Goal: Task Accomplishment & Management: Manage account settings

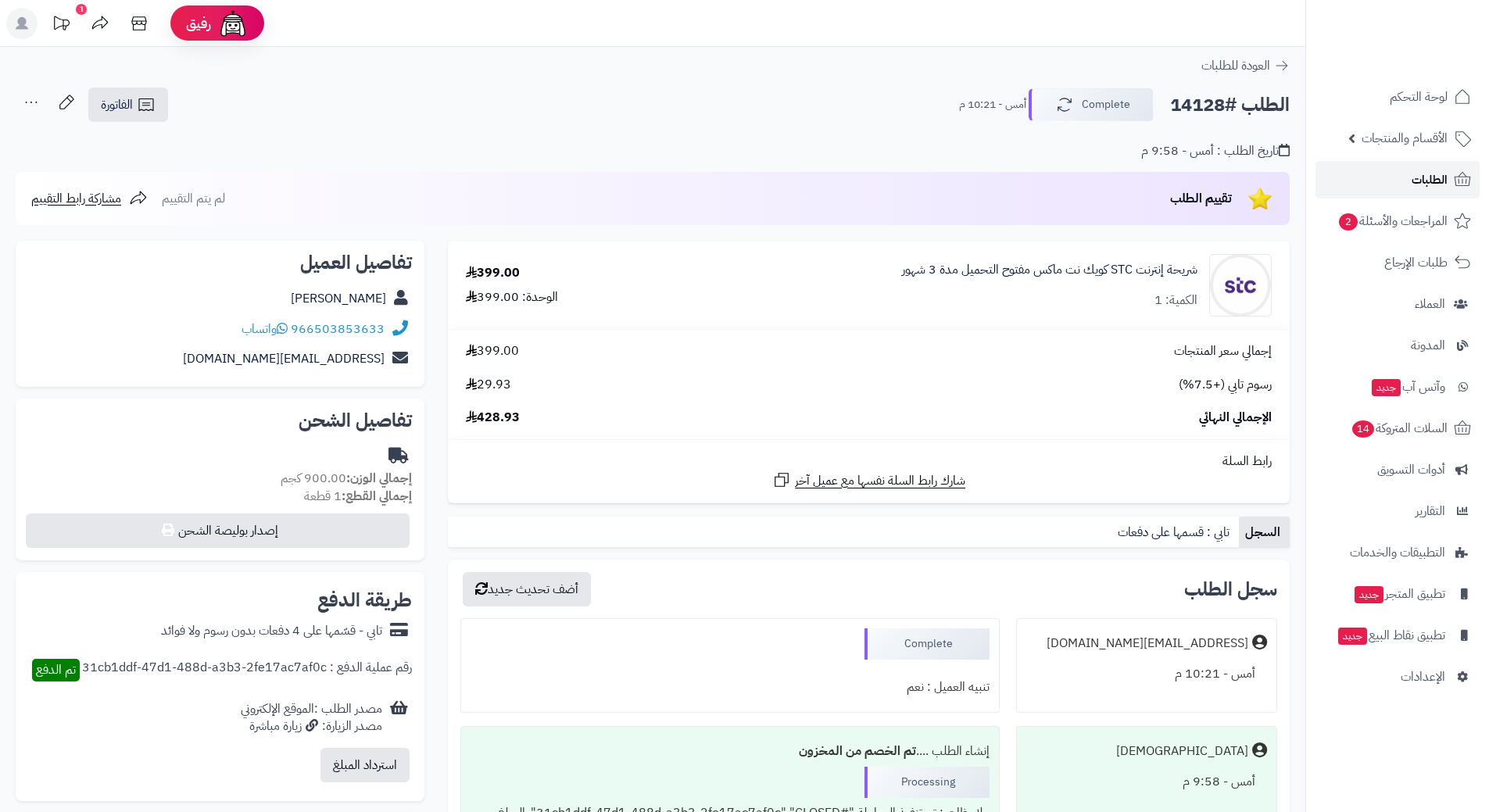
click at [1436, 173] on span "الطلبات" at bounding box center [1429, 179] width 36 height 22
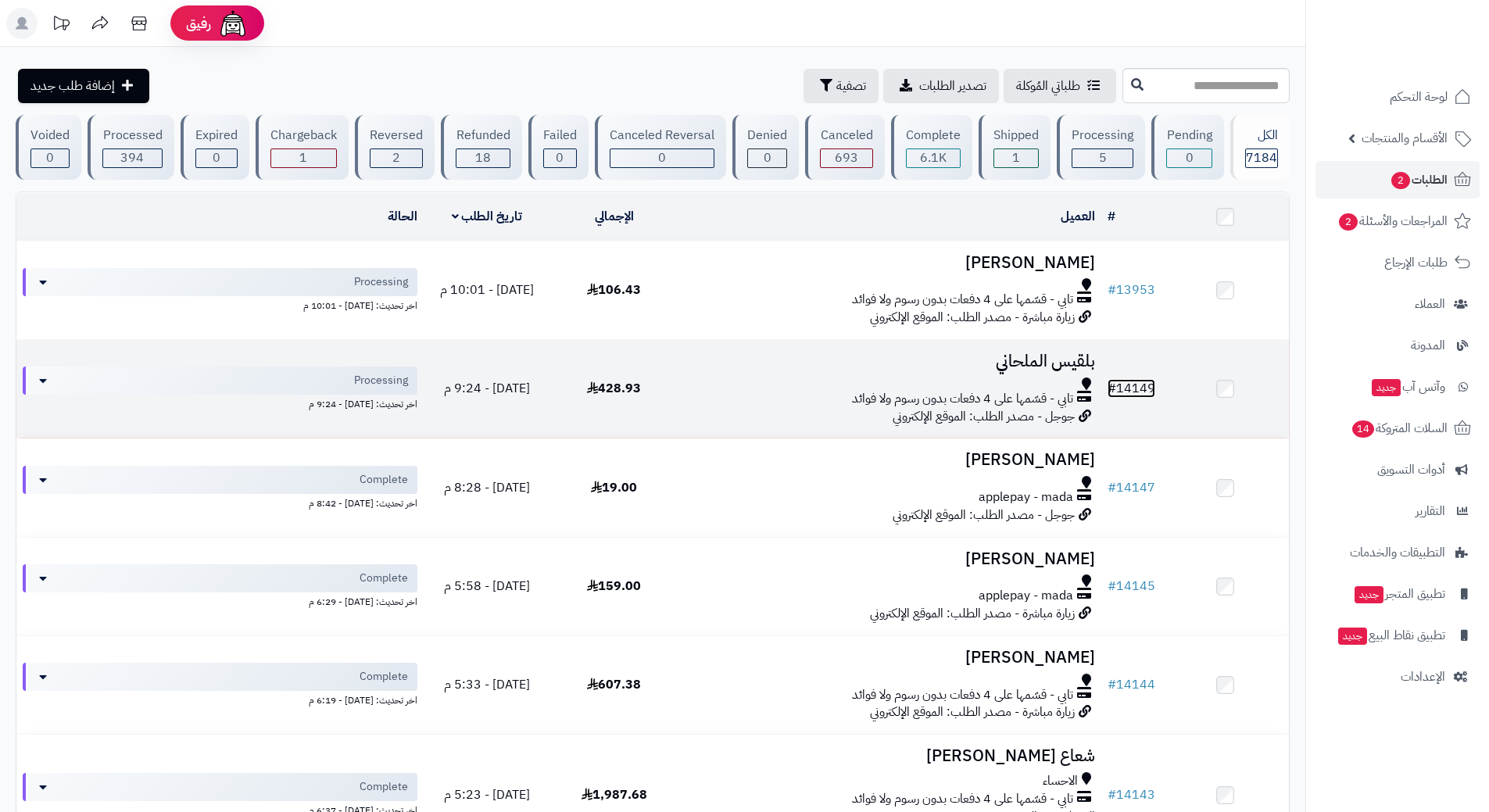
click at [1140, 379] on link "# 14149" at bounding box center [1132, 388] width 48 height 18
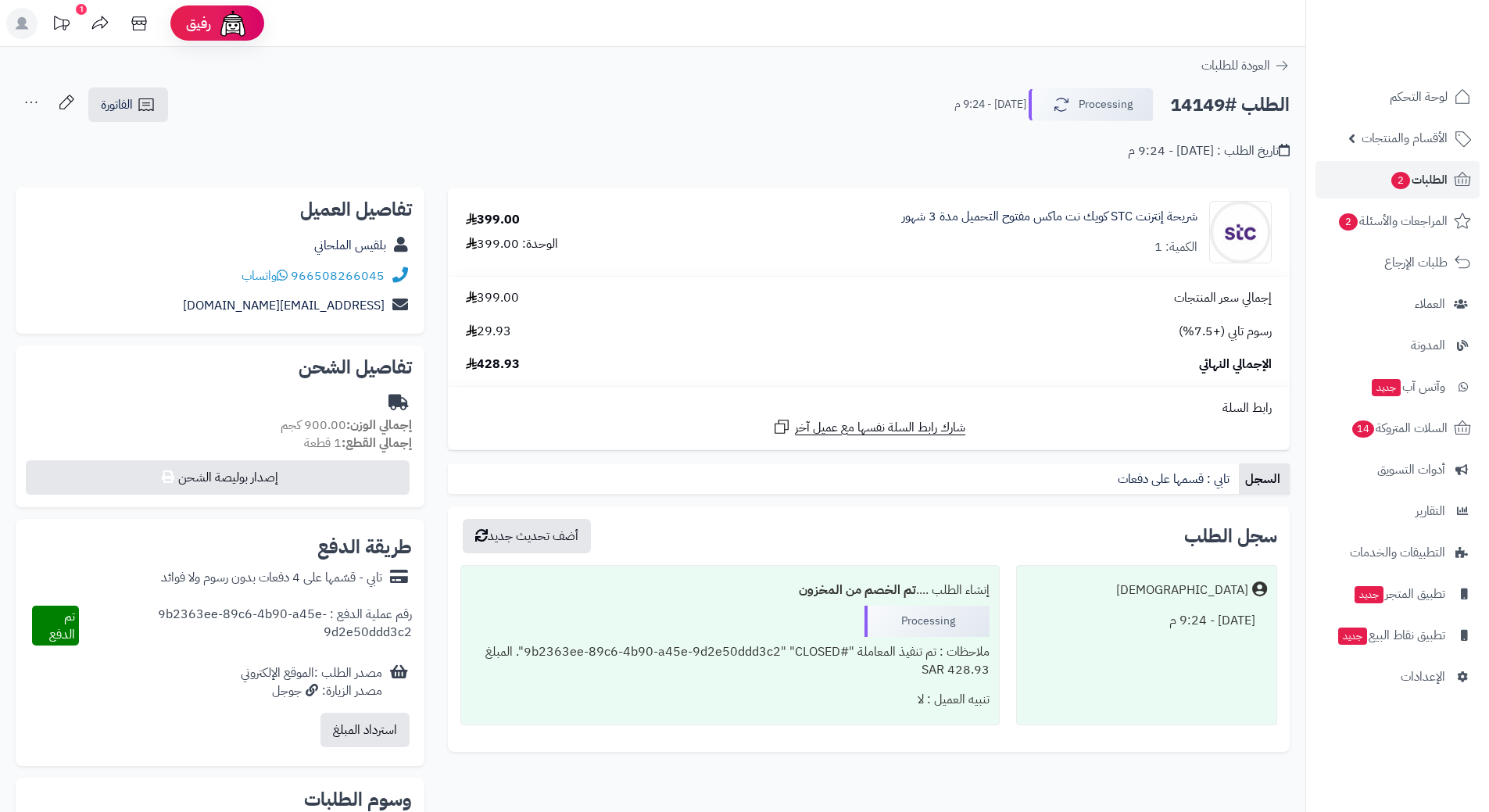
click at [1233, 105] on h2 "الطلب #14149" at bounding box center [1230, 105] width 120 height 32
click at [1233, 105] on h2 "الطلب #14149" at bounding box center [1230, 105] width 120 height 32
copy div "الطلب #14149 Processing"
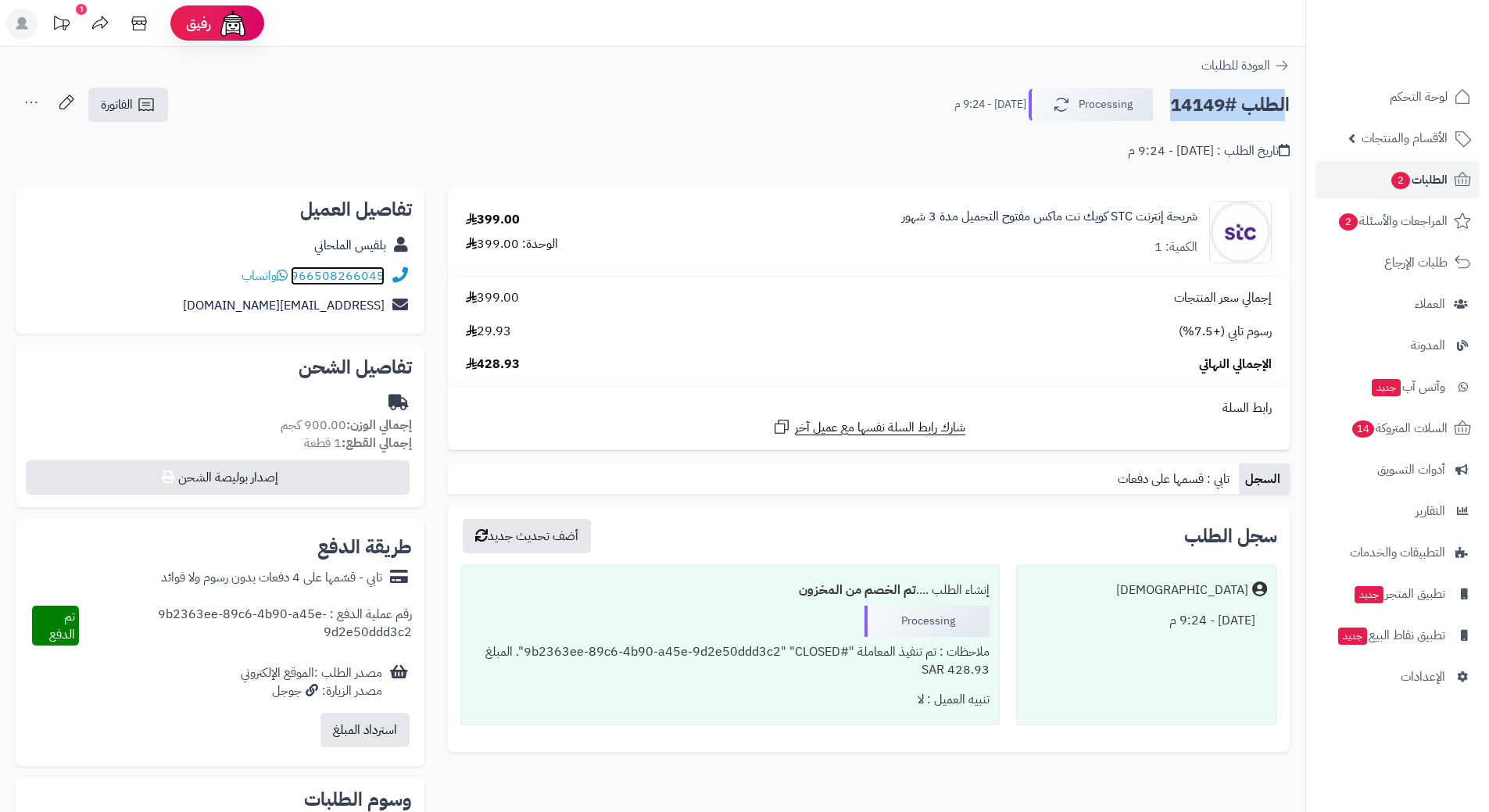
click at [380, 274] on link "966508266045" at bounding box center [337, 275] width 93 height 18
click at [1142, 208] on link "شريحة إنترنت STC كويك نت ماكس مفتوح التحميل مدة 3 شهور" at bounding box center [1050, 216] width 296 height 18
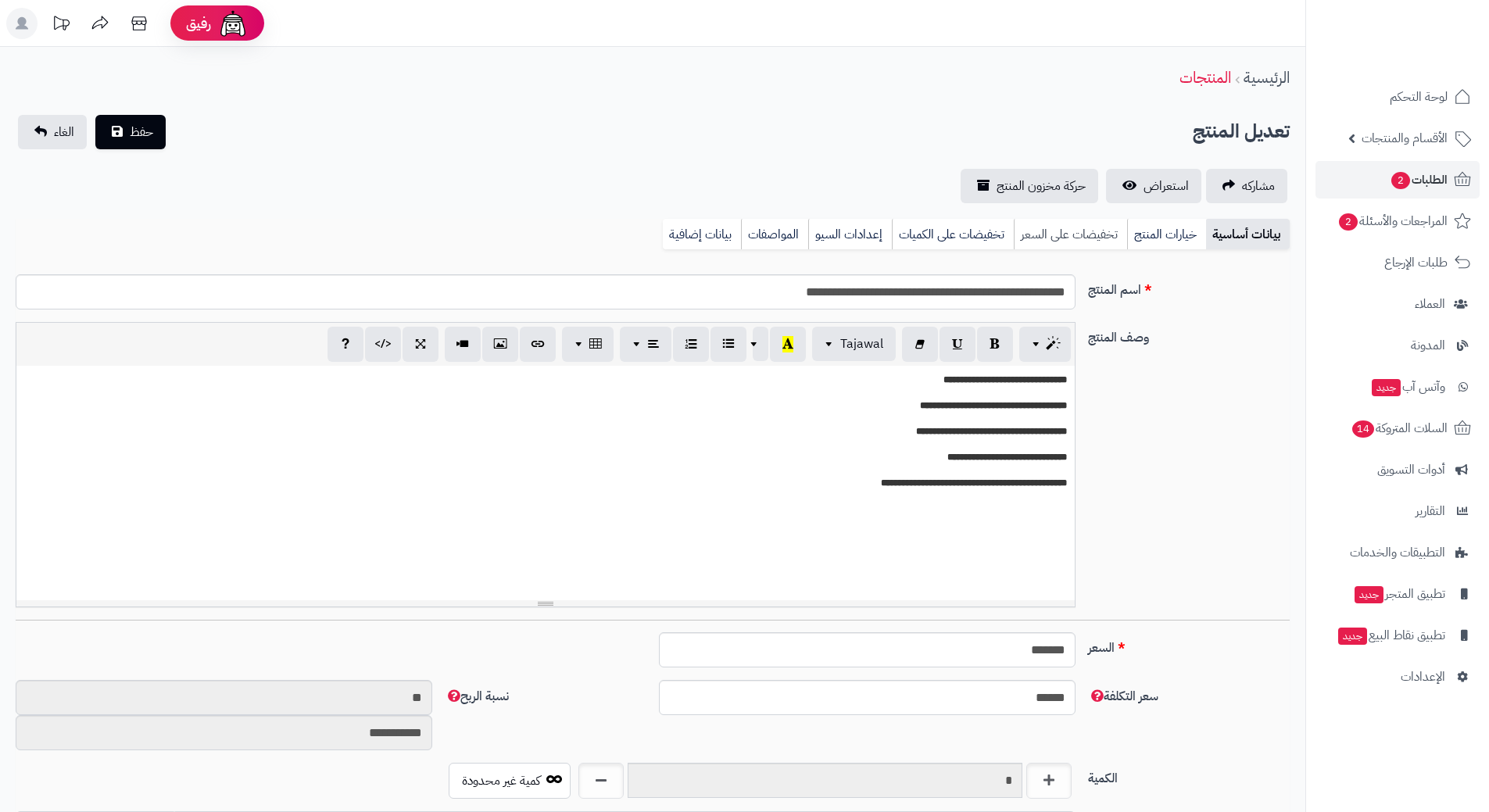
scroll to position [1360, 0]
click at [1013, 292] on input "**********" at bounding box center [546, 292] width 1060 height 35
click at [1431, 176] on span "الطلبات 2" at bounding box center [1419, 179] width 58 height 22
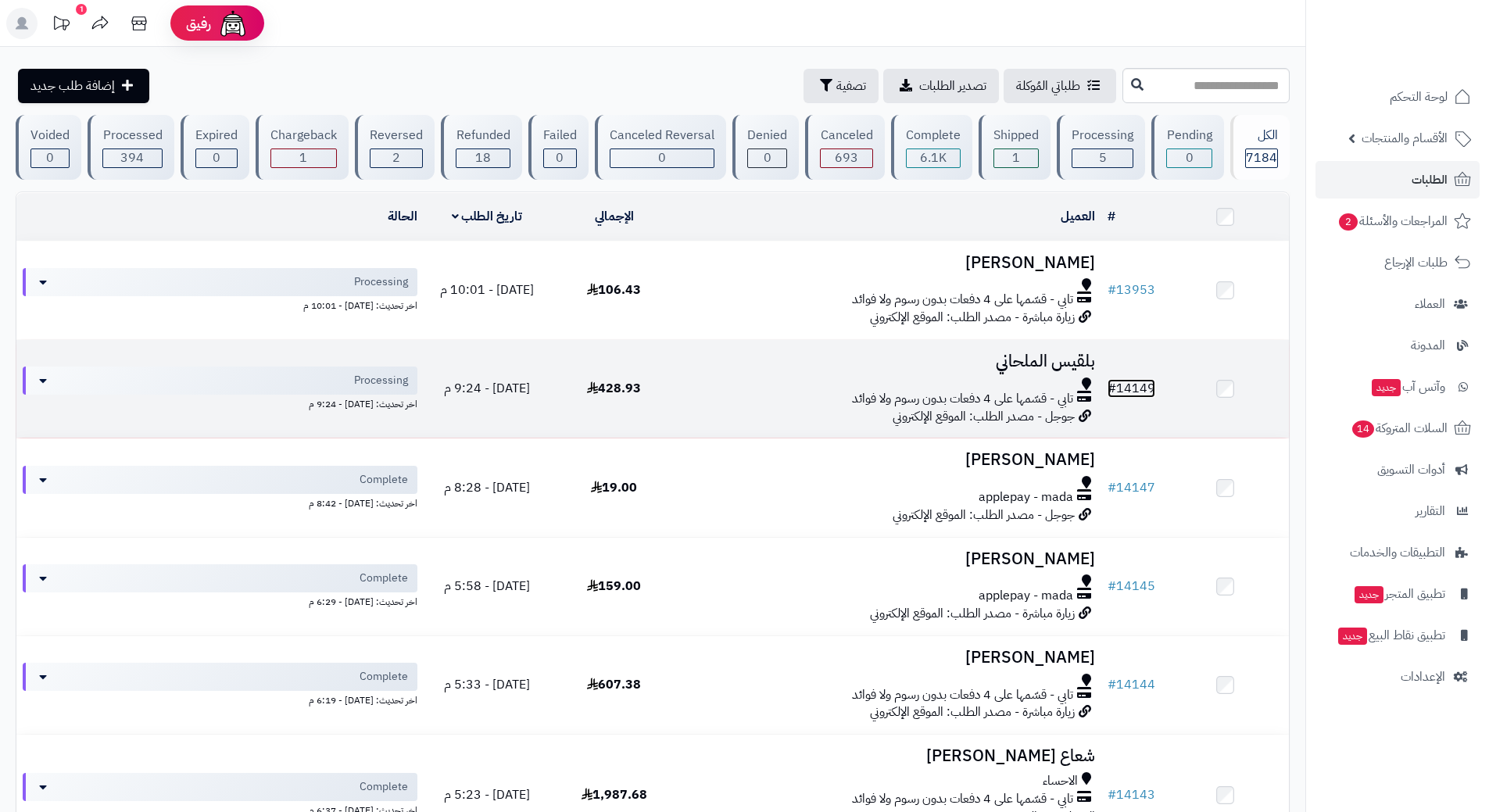
click at [1138, 379] on link "# 14149" at bounding box center [1132, 388] width 48 height 18
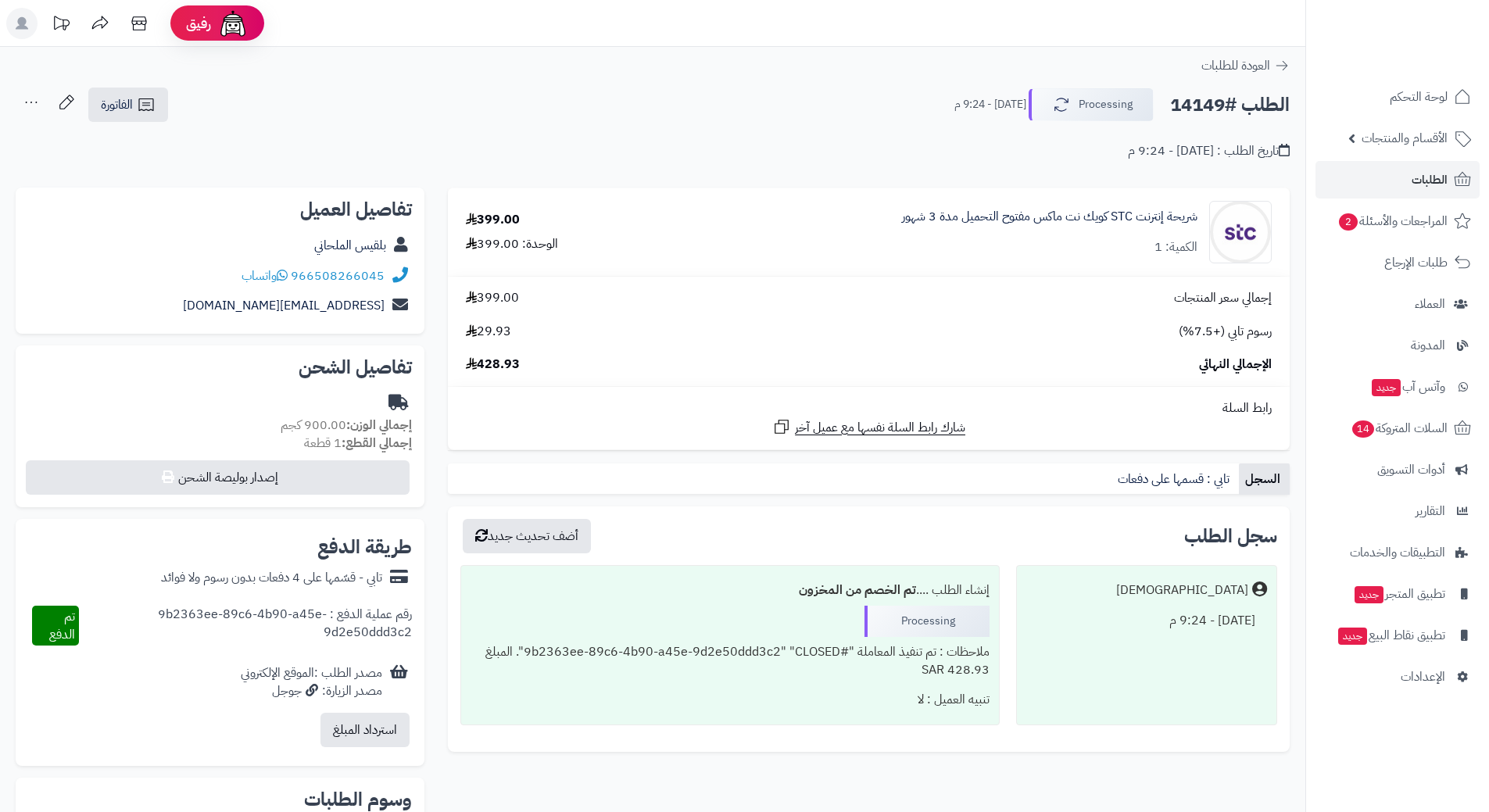
click at [1246, 105] on h2 "الطلب #14149" at bounding box center [1230, 105] width 120 height 32
copy div "الطلب #14149 Processing"
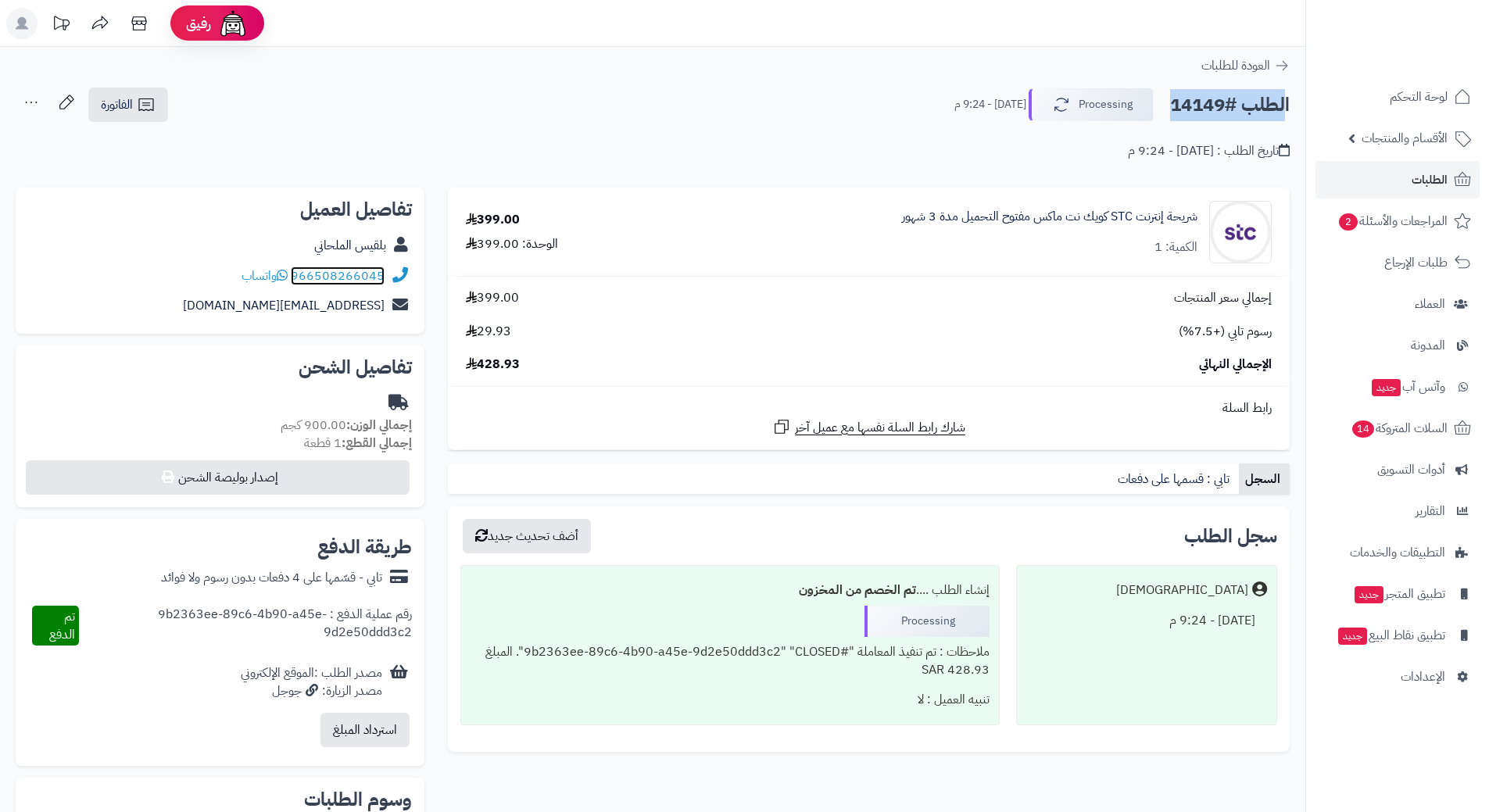
click at [371, 271] on link "966508266045" at bounding box center [337, 275] width 93 height 18
click at [1435, 177] on span "الطلبات" at bounding box center [1429, 179] width 36 height 22
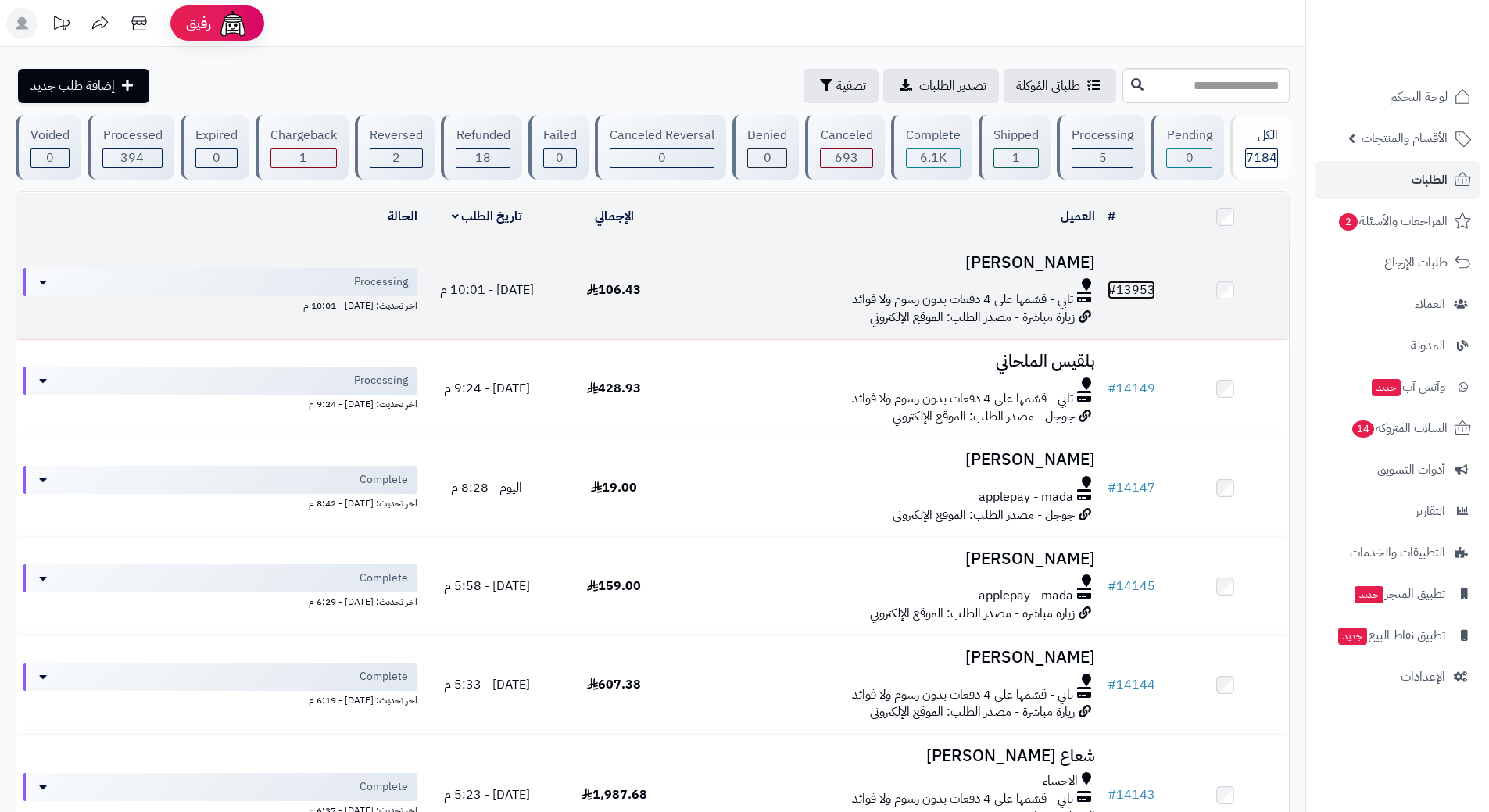
click at [1137, 280] on link "# 13953" at bounding box center [1132, 289] width 48 height 18
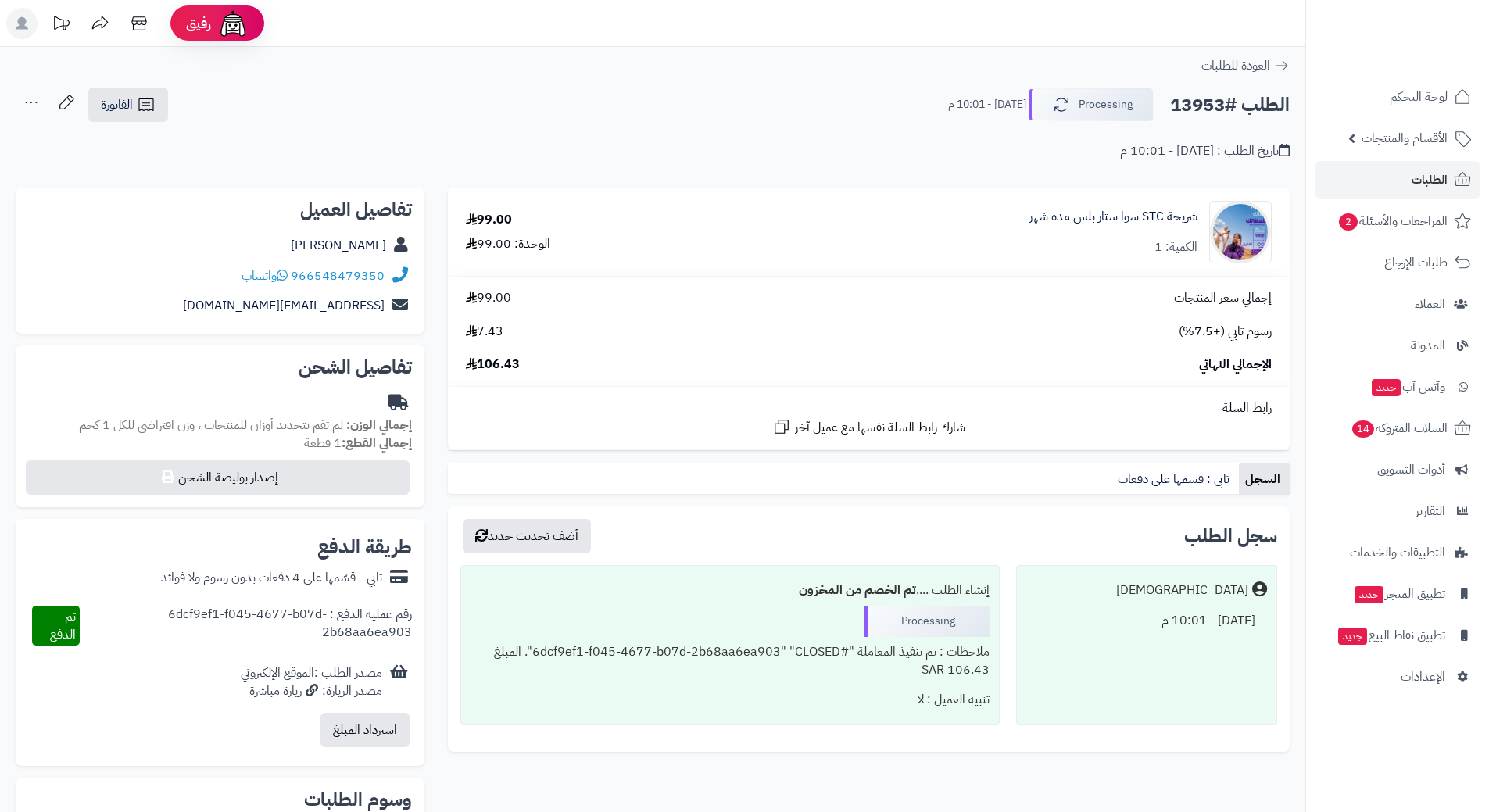
click at [1214, 109] on h2 "الطلب #13953" at bounding box center [1230, 105] width 120 height 32
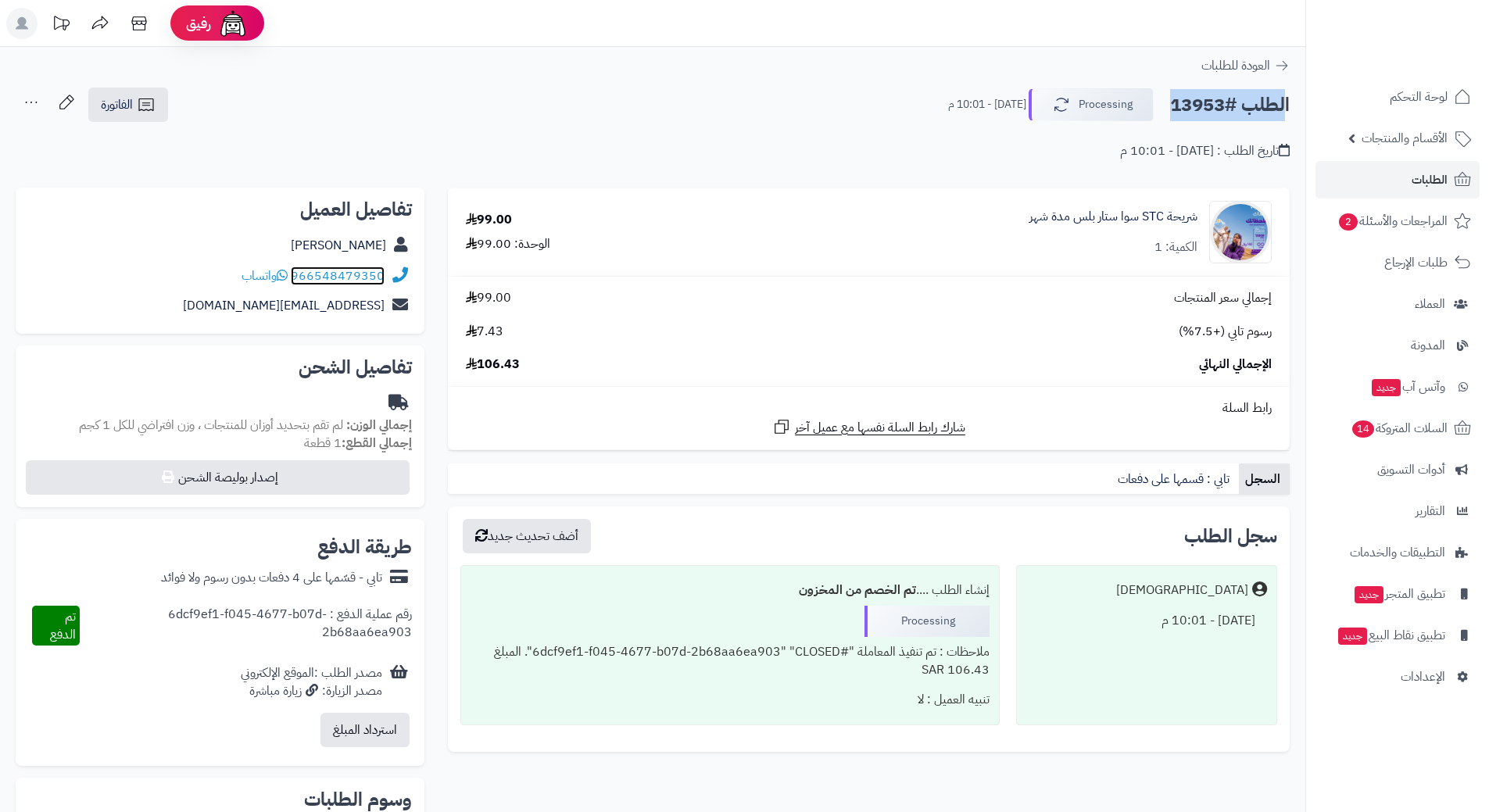
click at [358, 269] on link "966548479350" at bounding box center [337, 275] width 93 height 18
click at [1103, 211] on link "شريحة STC سوا ستار بلس مدة شهر" at bounding box center [1114, 216] width 168 height 18
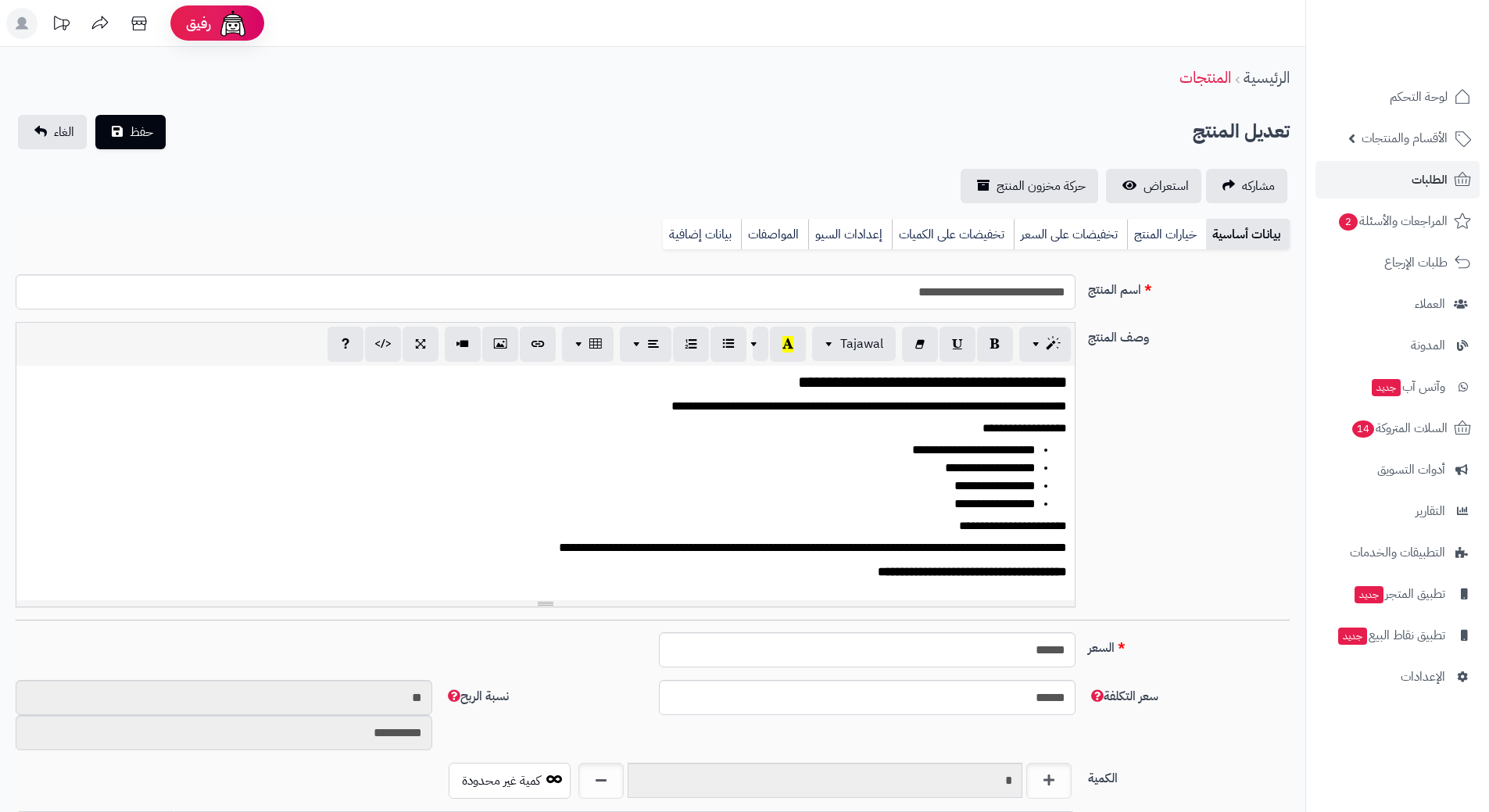
scroll to position [1360, 0]
click at [967, 296] on input "**********" at bounding box center [546, 292] width 1060 height 35
click at [1447, 170] on link "الطلبات" at bounding box center [1398, 180] width 165 height 38
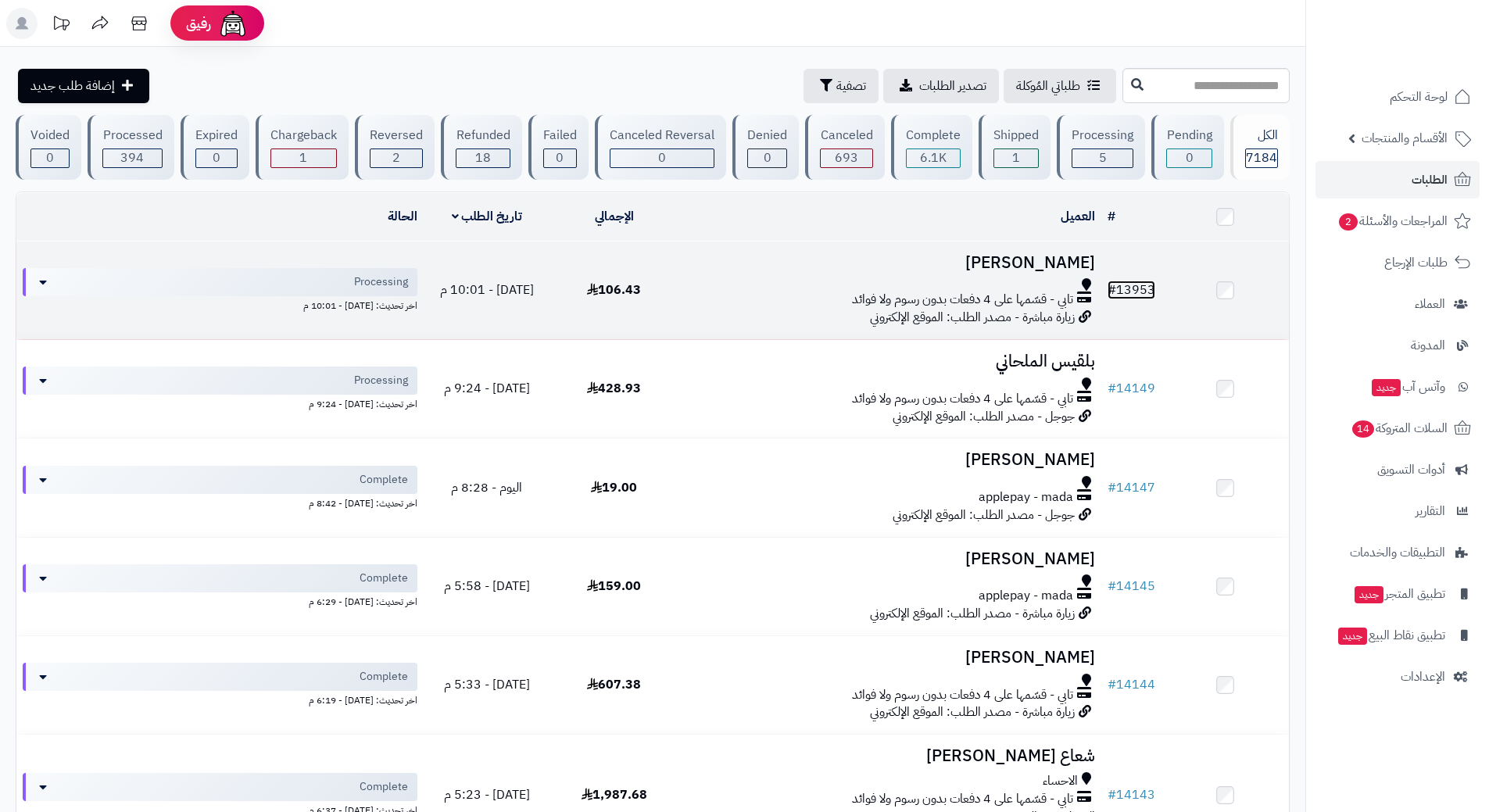
click at [1145, 290] on link "# 13953" at bounding box center [1132, 289] width 48 height 18
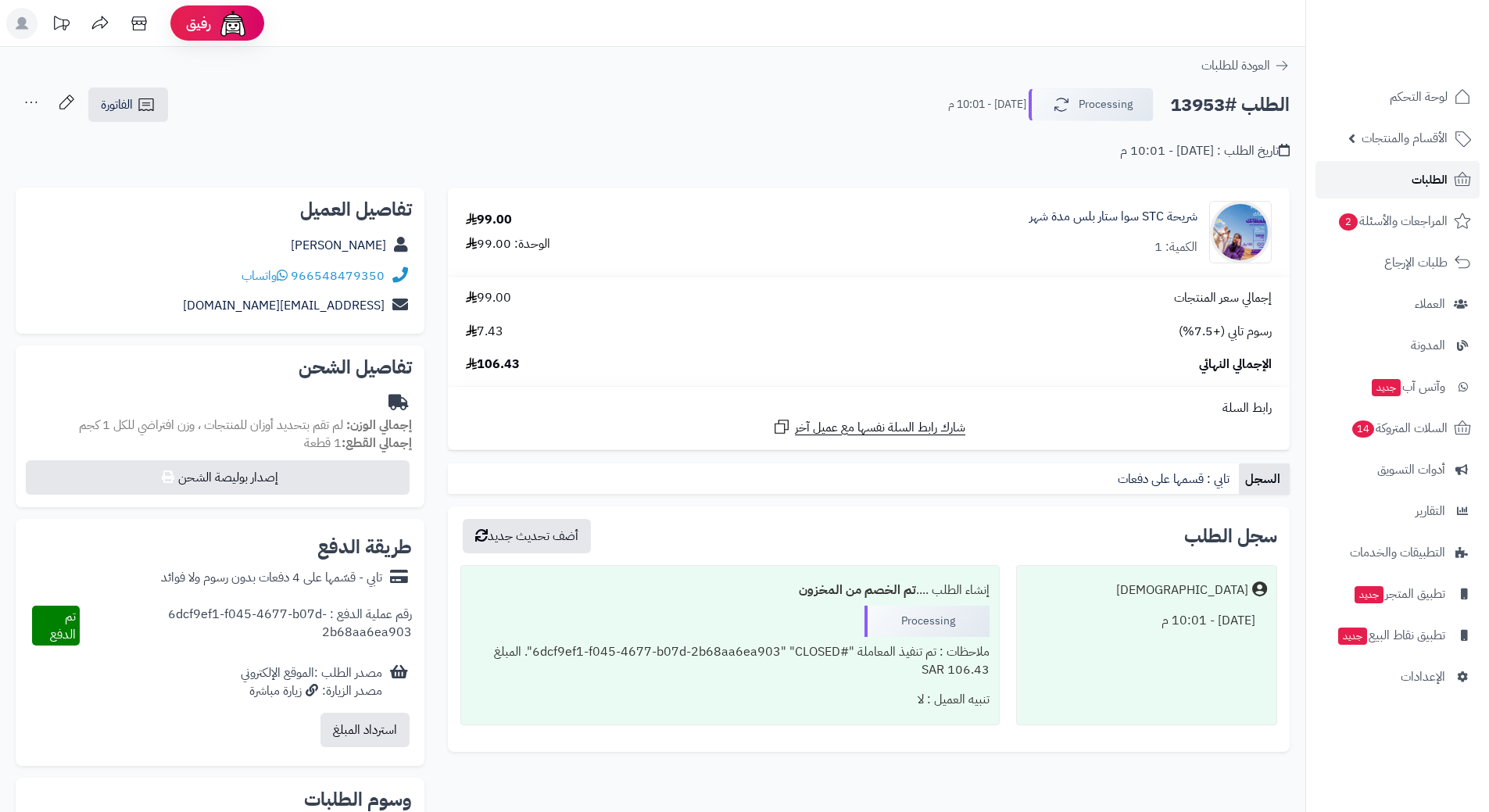
click at [1433, 180] on span "الطلبات" at bounding box center [1429, 179] width 36 height 22
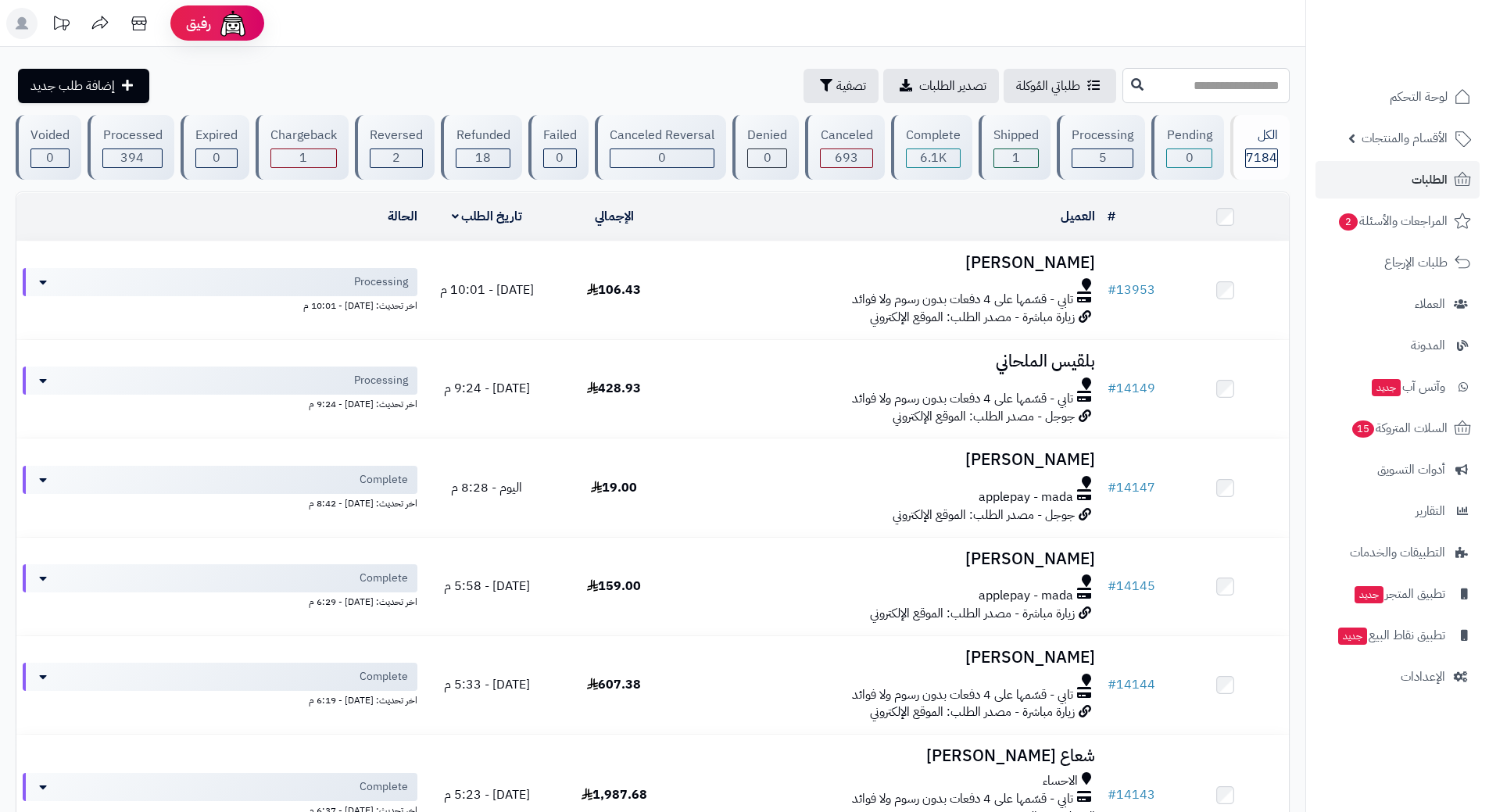
click at [1229, 78] on input "text" at bounding box center [1205, 85] width 167 height 35
type input "*****"
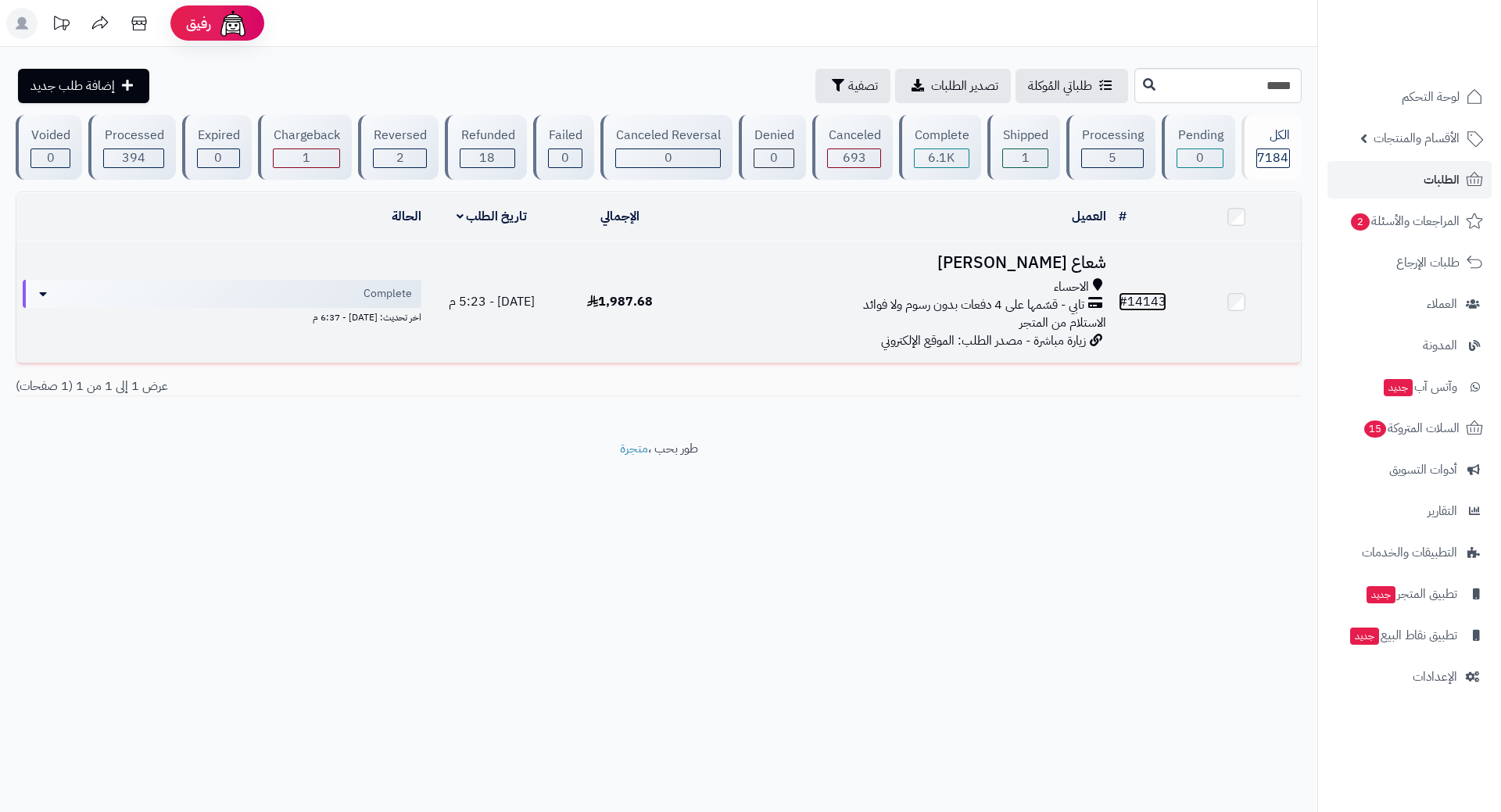
click at [1154, 292] on link "# 14143" at bounding box center [1142, 301] width 48 height 18
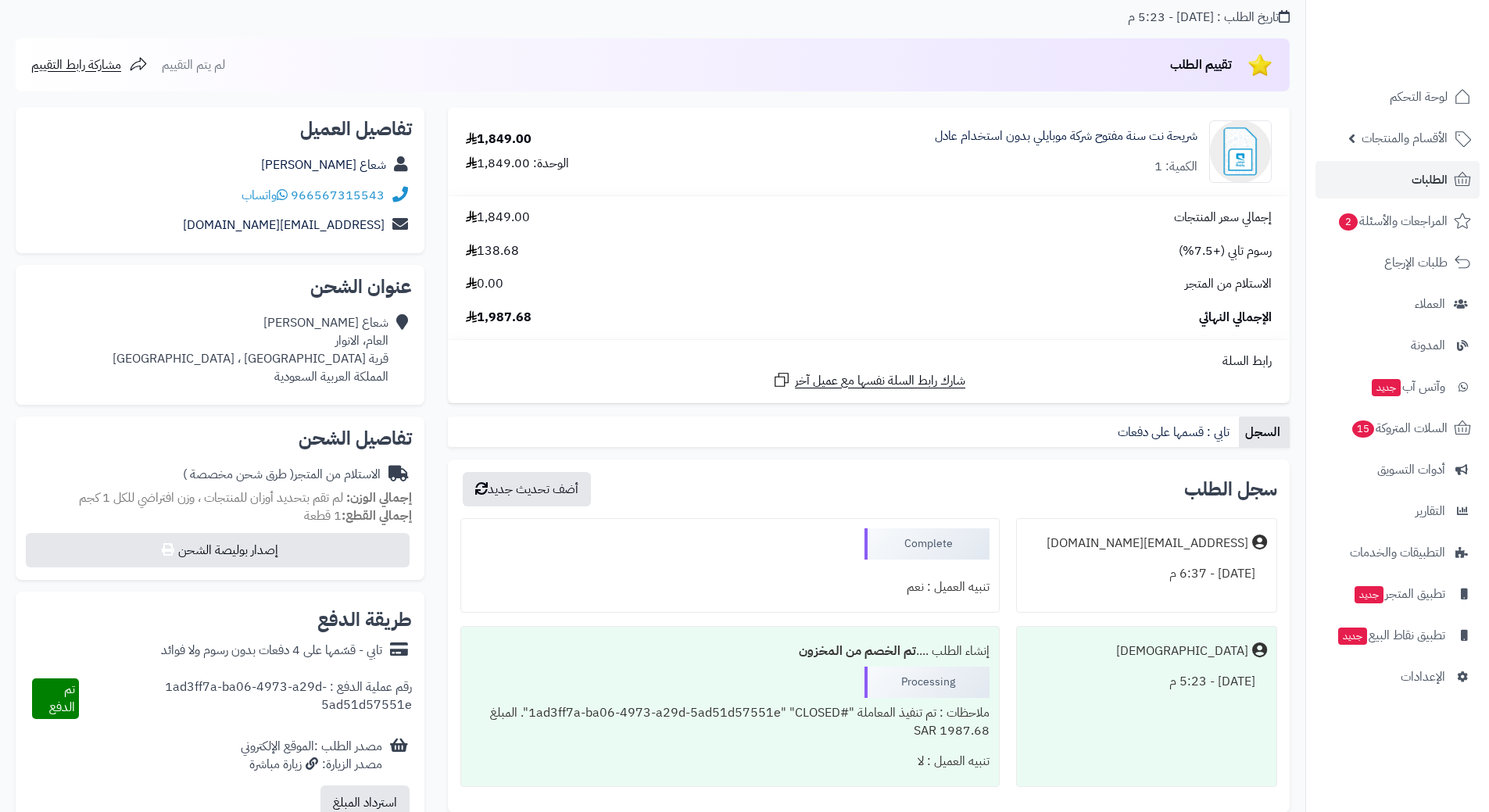
scroll to position [156, 0]
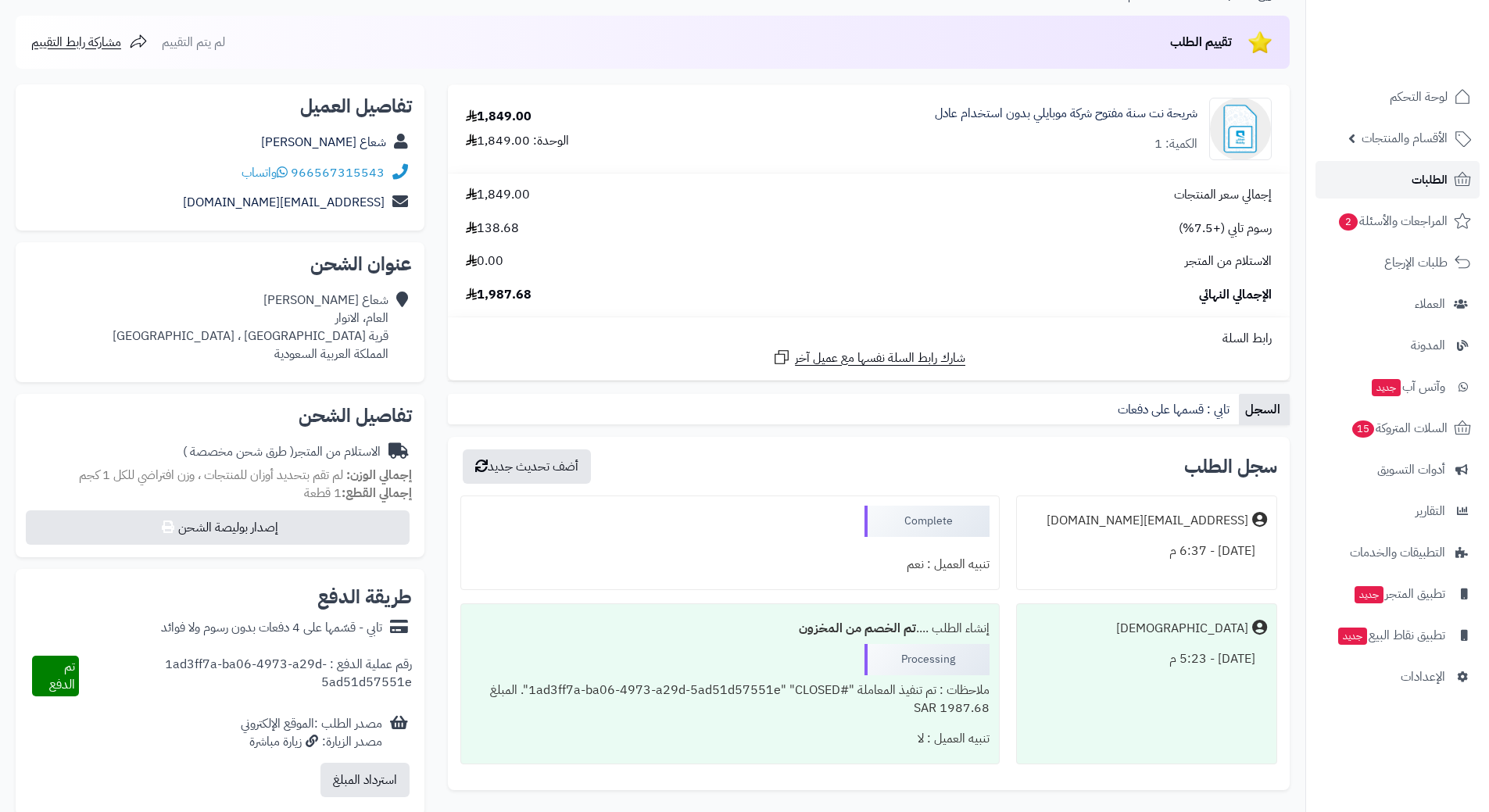
click at [1424, 172] on span "الطلبات" at bounding box center [1429, 179] width 36 height 22
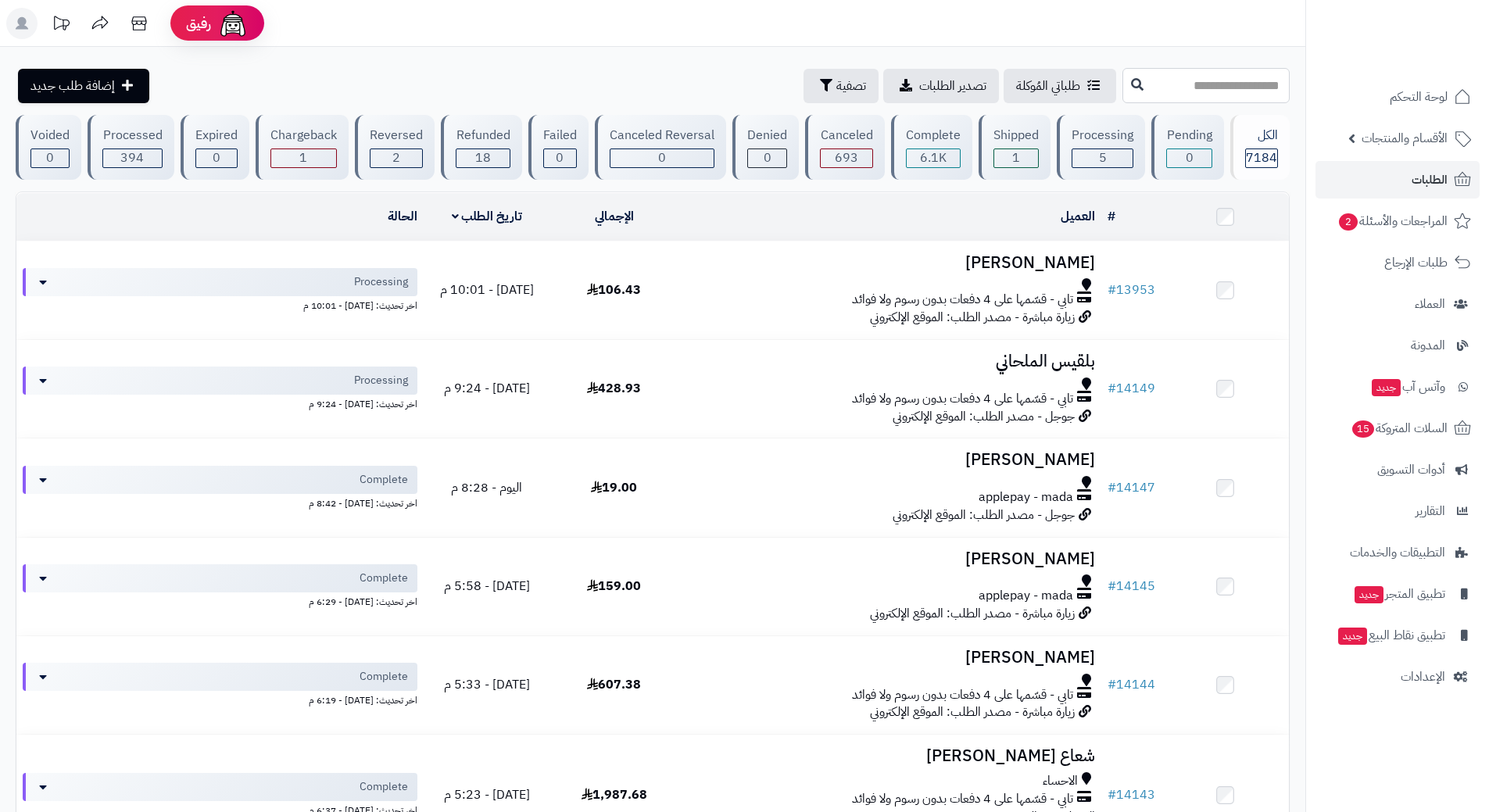
click at [1245, 93] on input "text" at bounding box center [1205, 85] width 167 height 35
type input "*****"
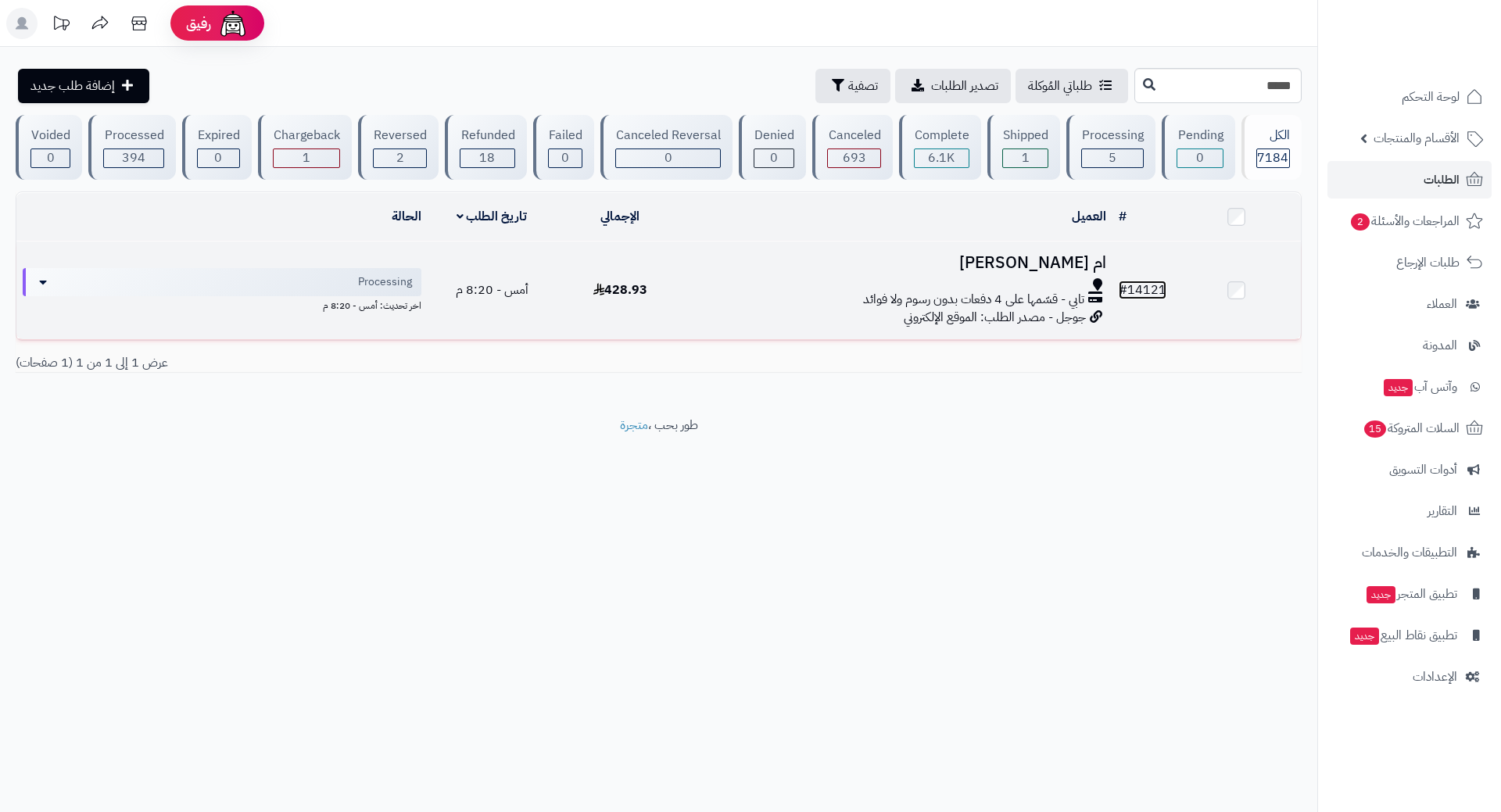
click at [1159, 287] on link "# 14121" at bounding box center [1142, 289] width 48 height 18
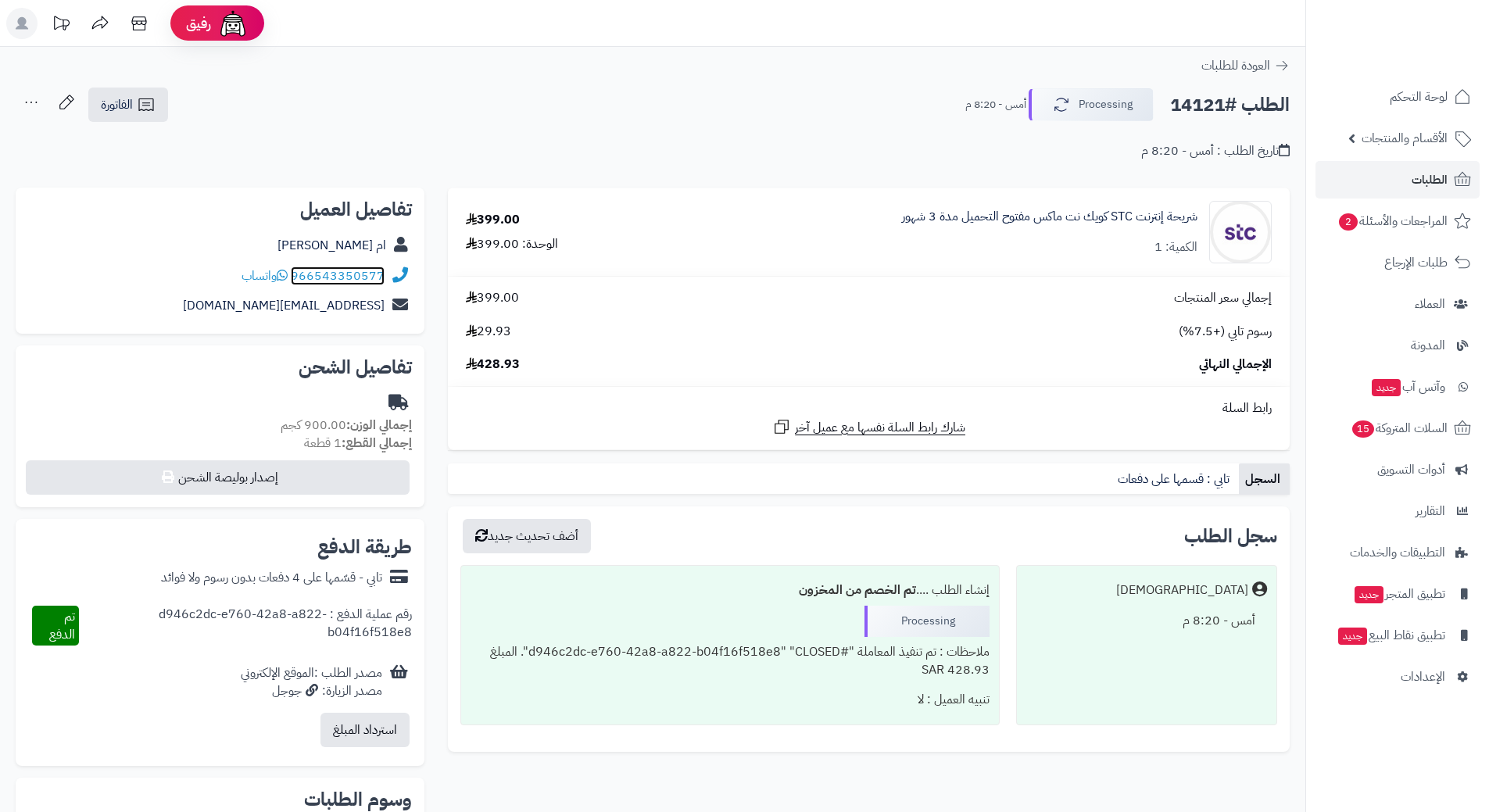
click at [374, 271] on link "966543350577" at bounding box center [337, 275] width 93 height 18
click at [1203, 108] on h2 "الطلب #14121" at bounding box center [1230, 105] width 120 height 32
copy div "الطلب #14121 Processing"
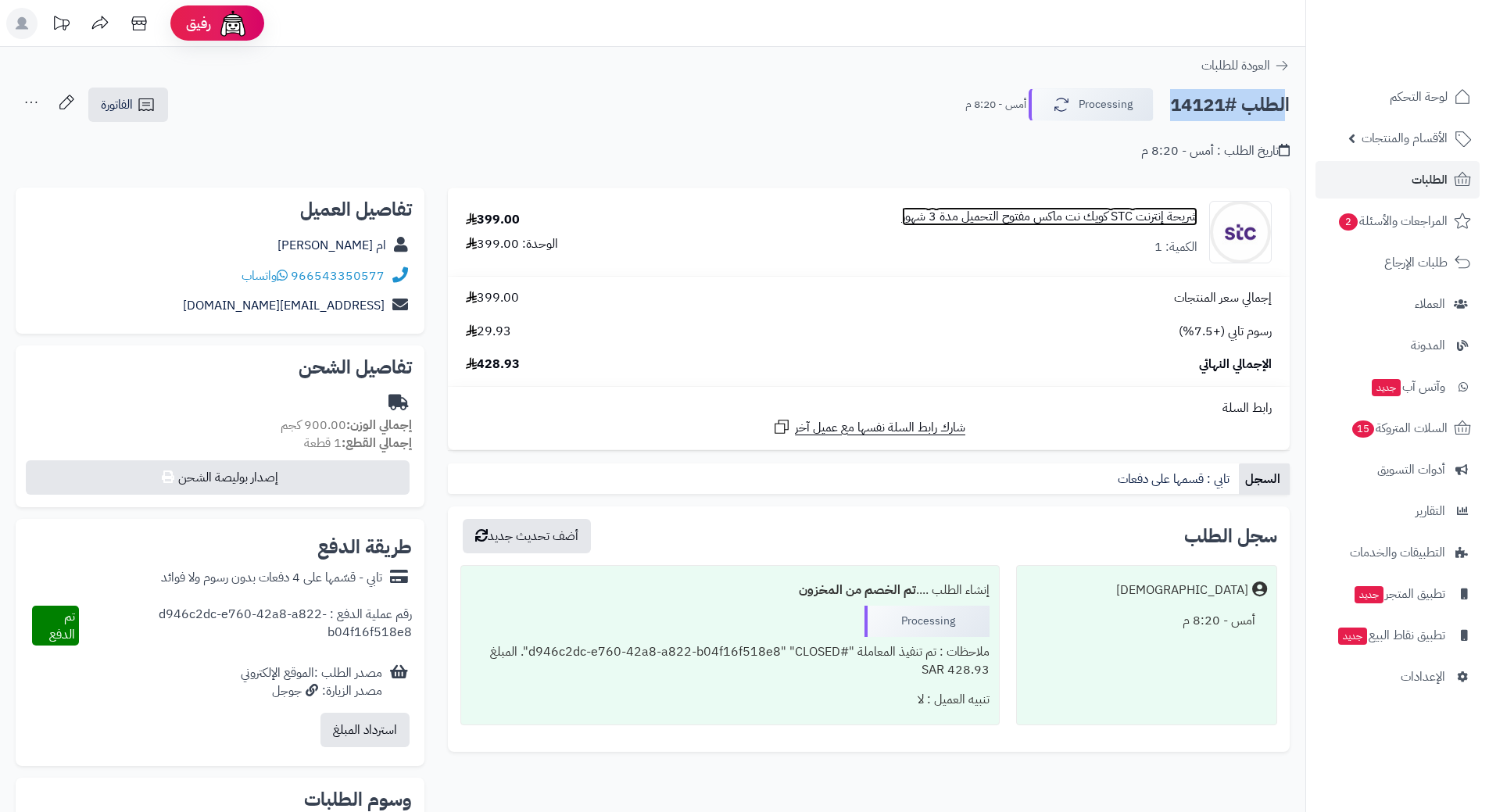
click at [1090, 216] on link "شريحة إنترنت STC كويك نت ماكس مفتوح التحميل مدة 3 شهور" at bounding box center [1050, 216] width 296 height 18
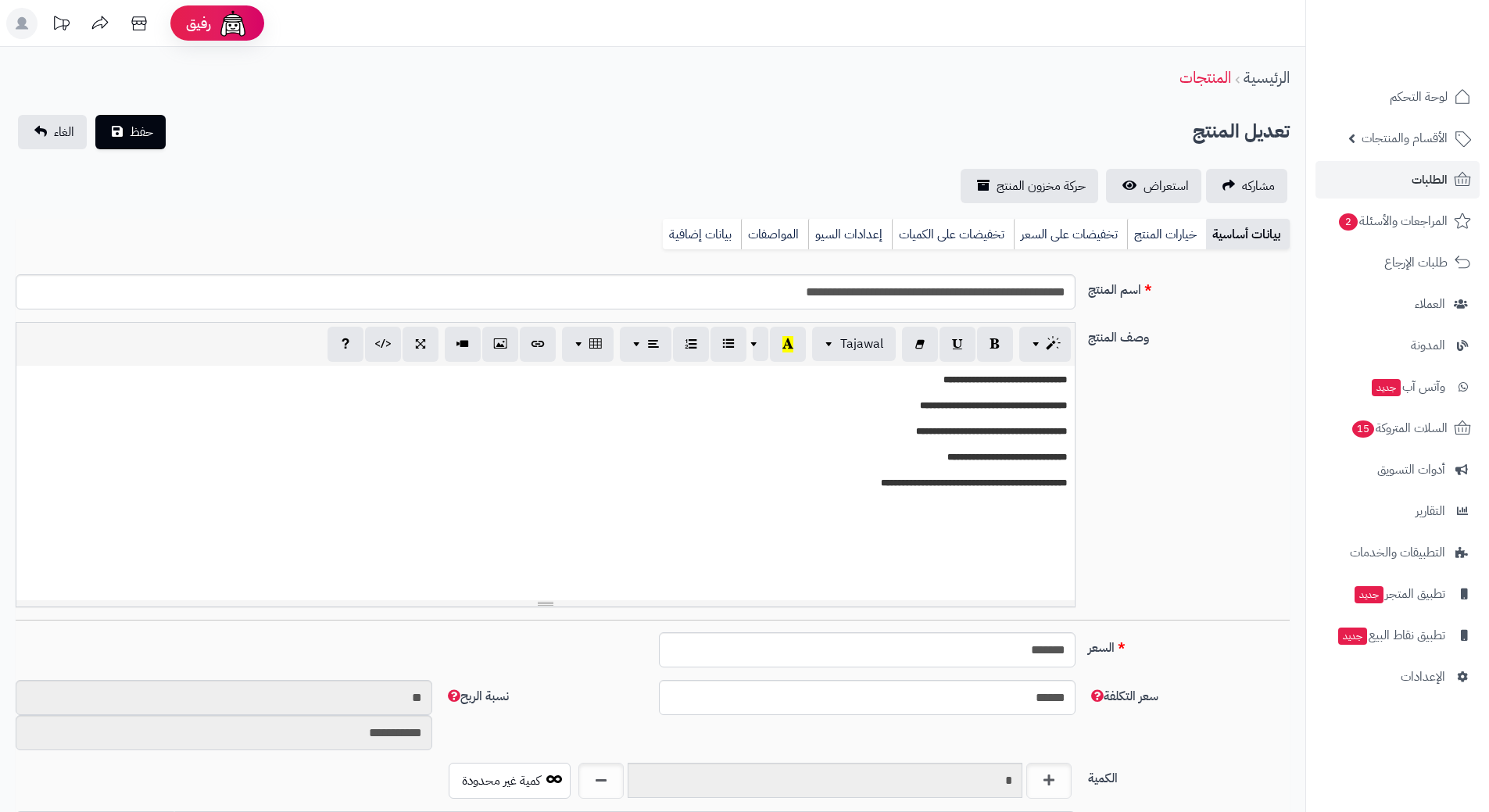
scroll to position [1360, 0]
click at [1003, 290] on input "**********" at bounding box center [546, 292] width 1060 height 35
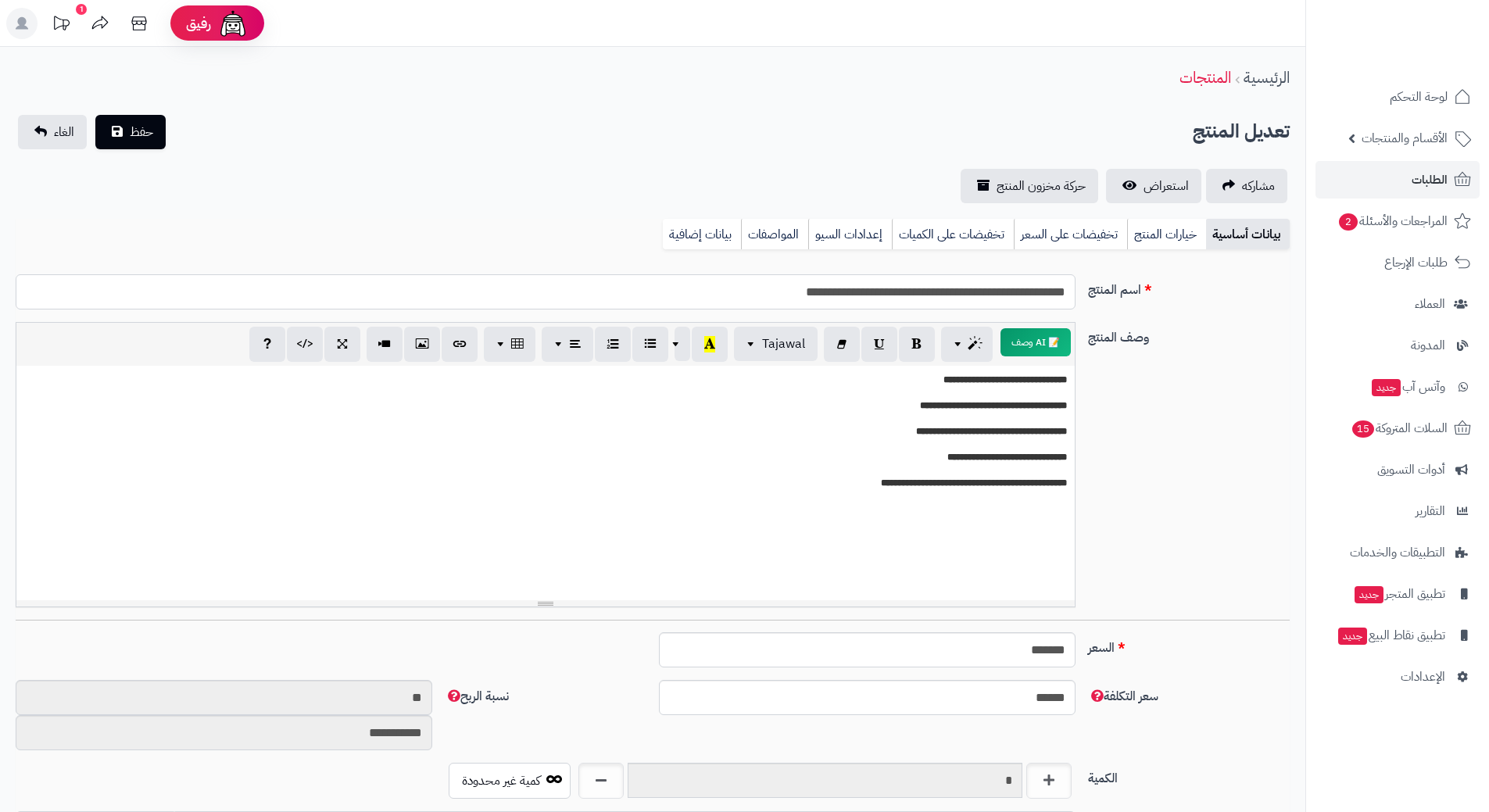
click at [1003, 290] on input "**********" at bounding box center [546, 292] width 1060 height 35
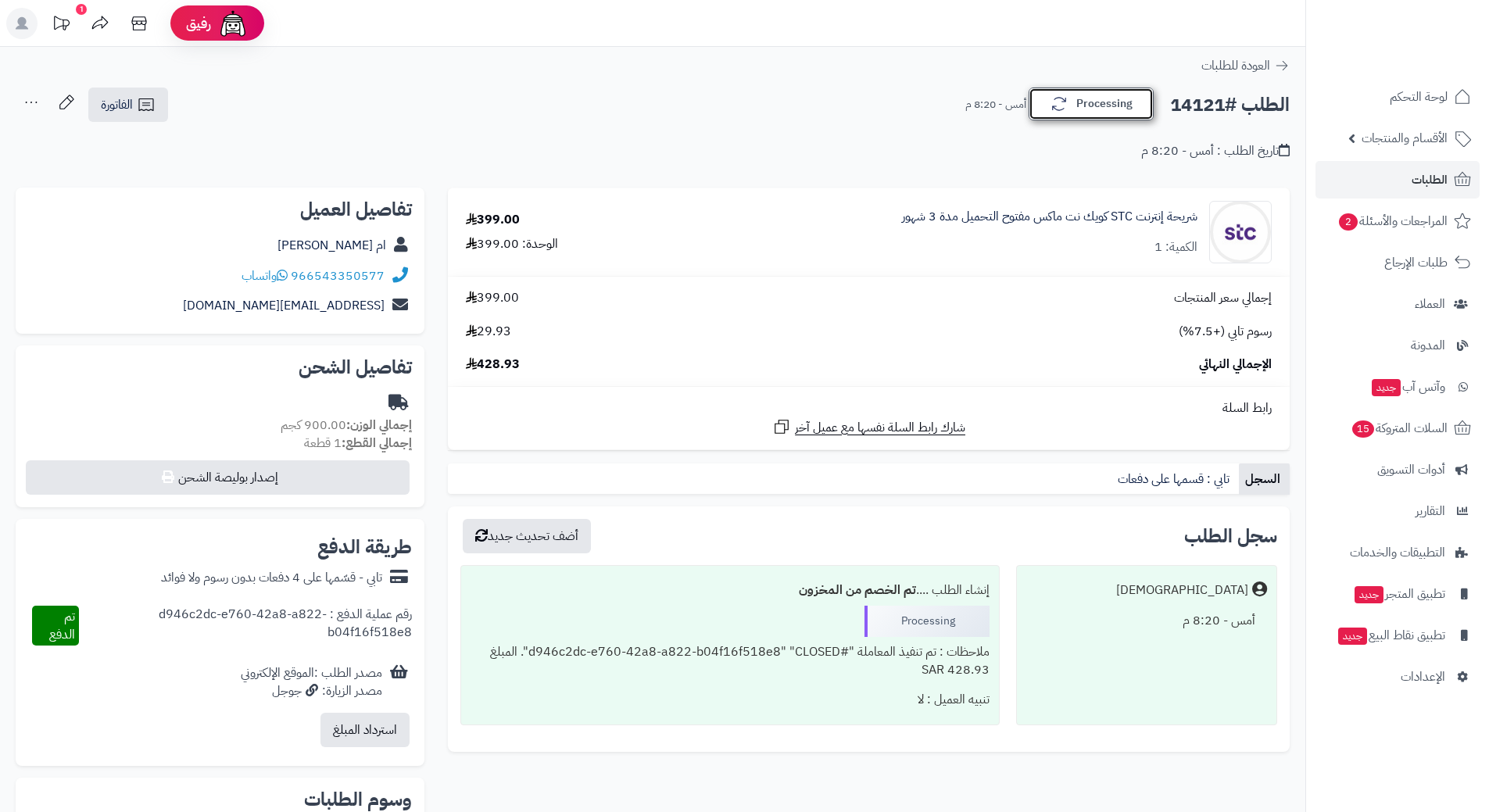
click at [1102, 103] on button "Processing" at bounding box center [1091, 104] width 125 height 33
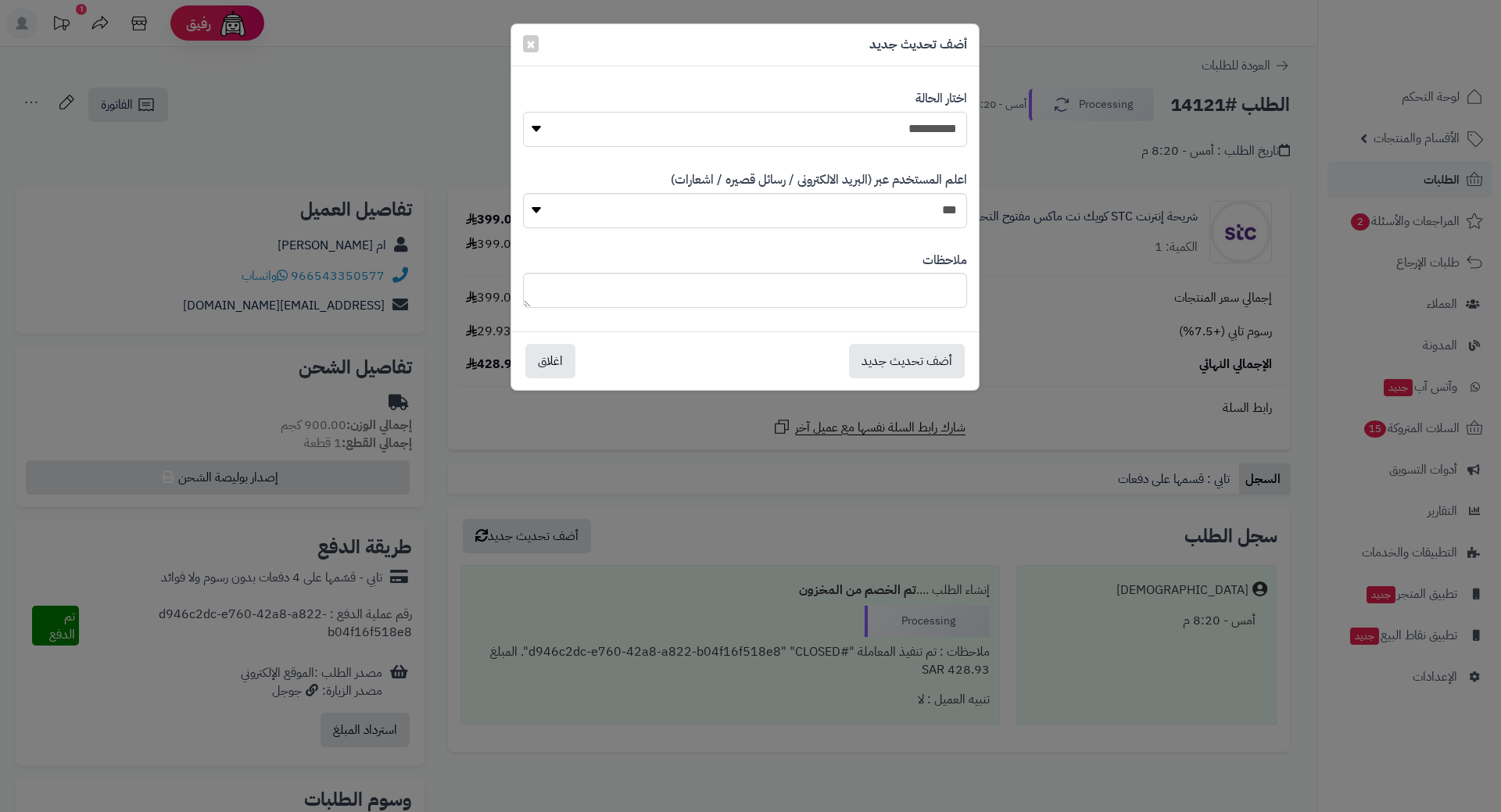
click at [949, 127] on select "**********" at bounding box center [745, 129] width 444 height 35
select select "*"
click at [523, 112] on select "**********" at bounding box center [745, 129] width 444 height 35
click at [916, 344] on button "أضف تحديث جديد" at bounding box center [907, 360] width 116 height 34
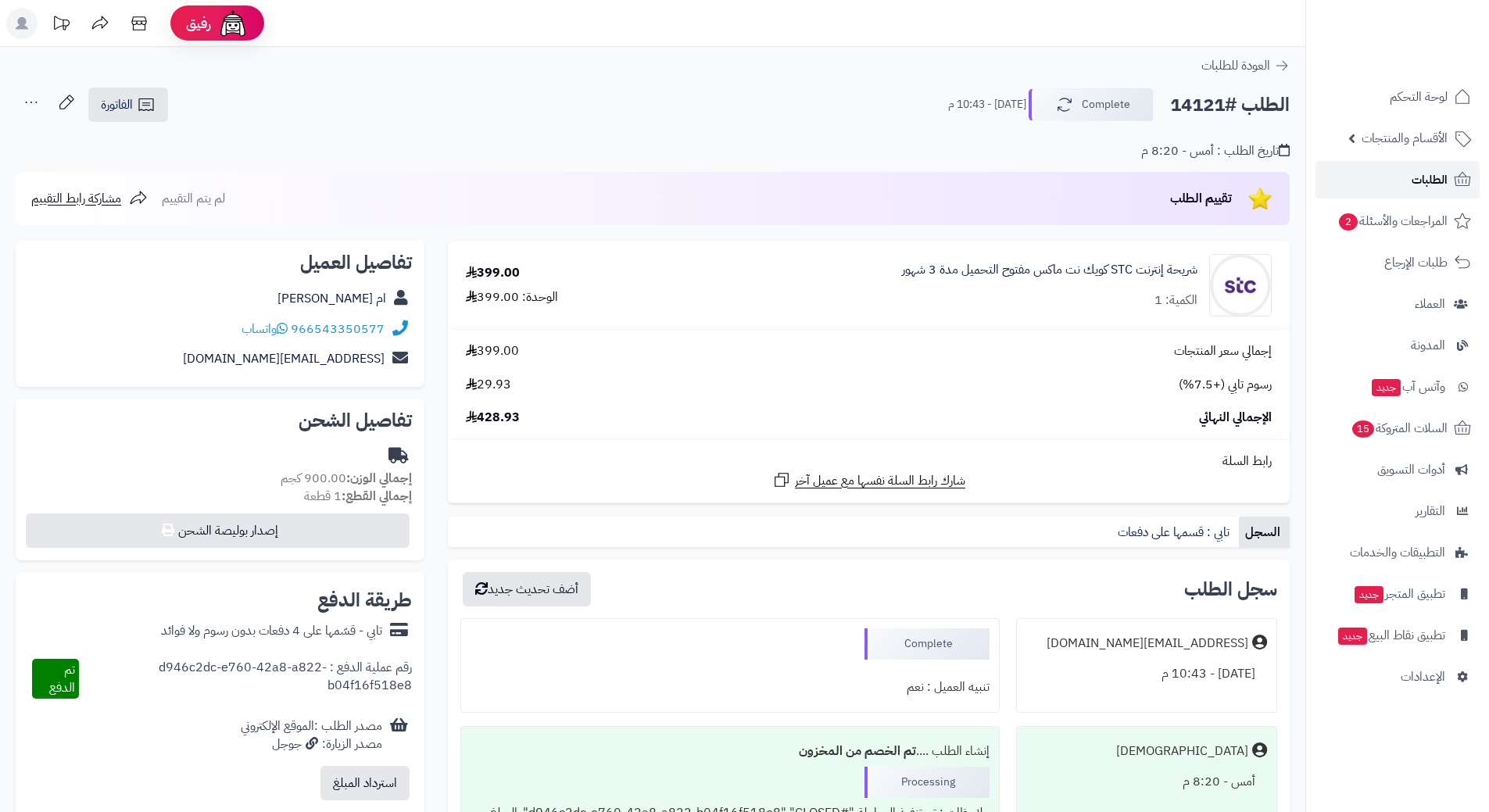
click at [1427, 175] on span "الطلبات" at bounding box center [1429, 179] width 36 height 22
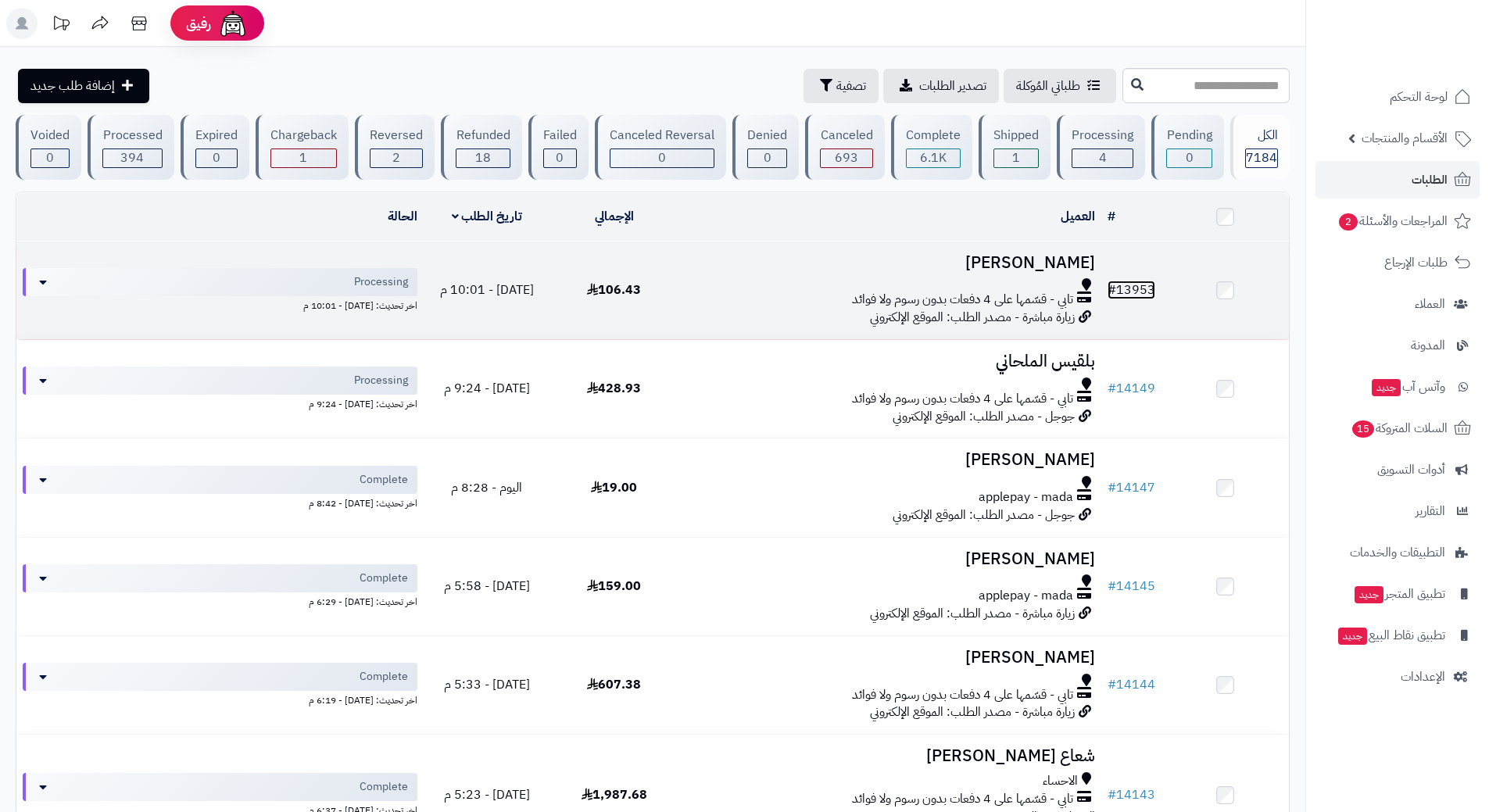
click at [1149, 287] on link "# 13953" at bounding box center [1132, 289] width 48 height 18
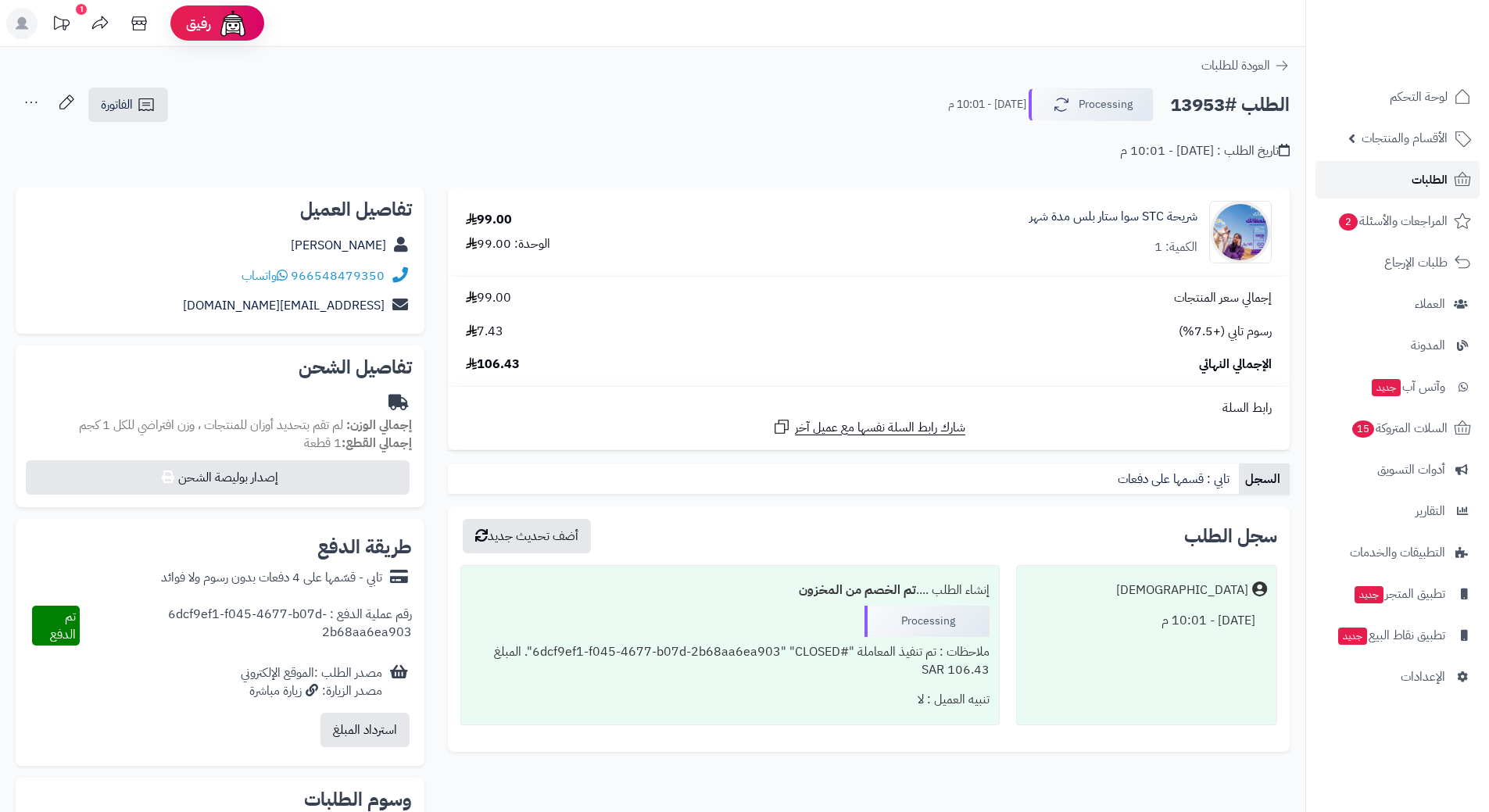
click at [1427, 179] on span "الطلبات" at bounding box center [1429, 179] width 36 height 22
